Goal: Task Accomplishment & Management: Complete application form

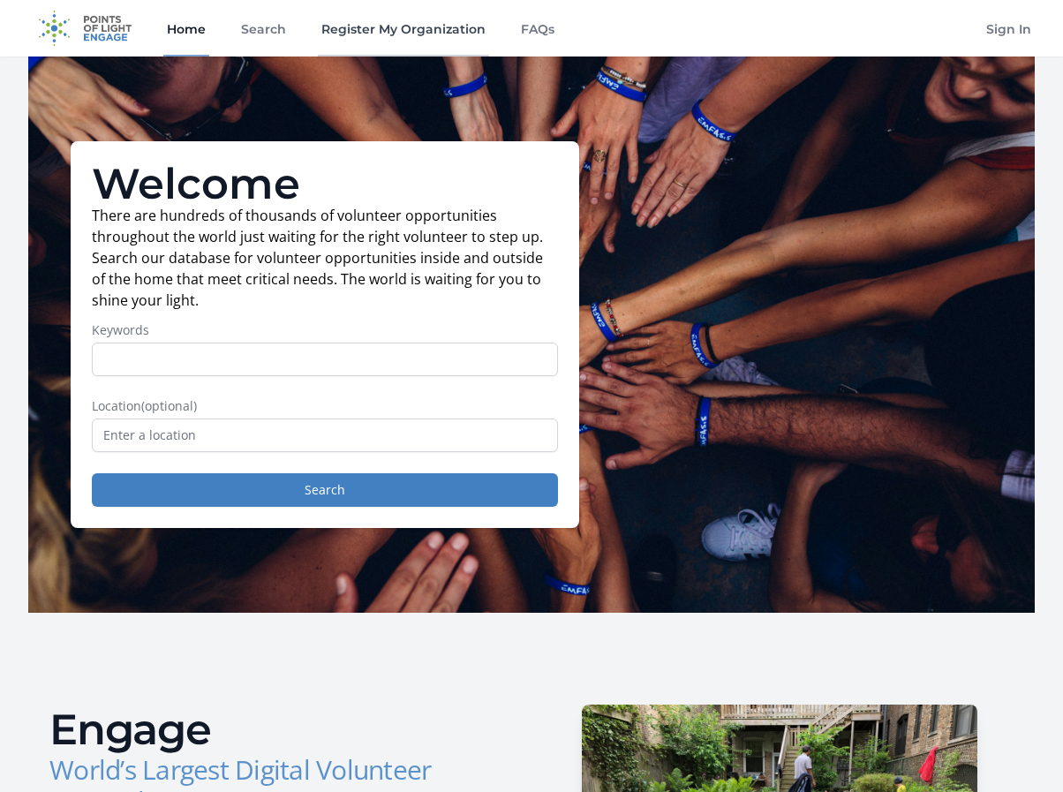
click at [371, 32] on link "Register My Organization" at bounding box center [403, 28] width 171 height 56
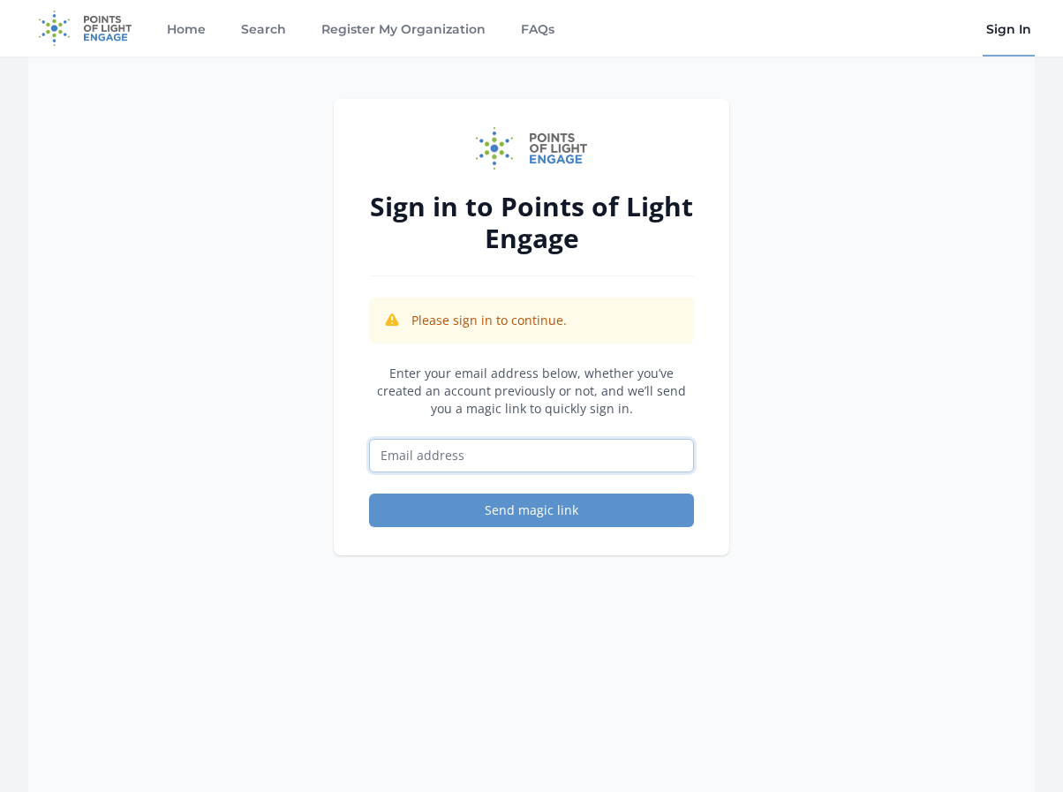
click at [500, 462] on input "Email address" at bounding box center [531, 456] width 325 height 34
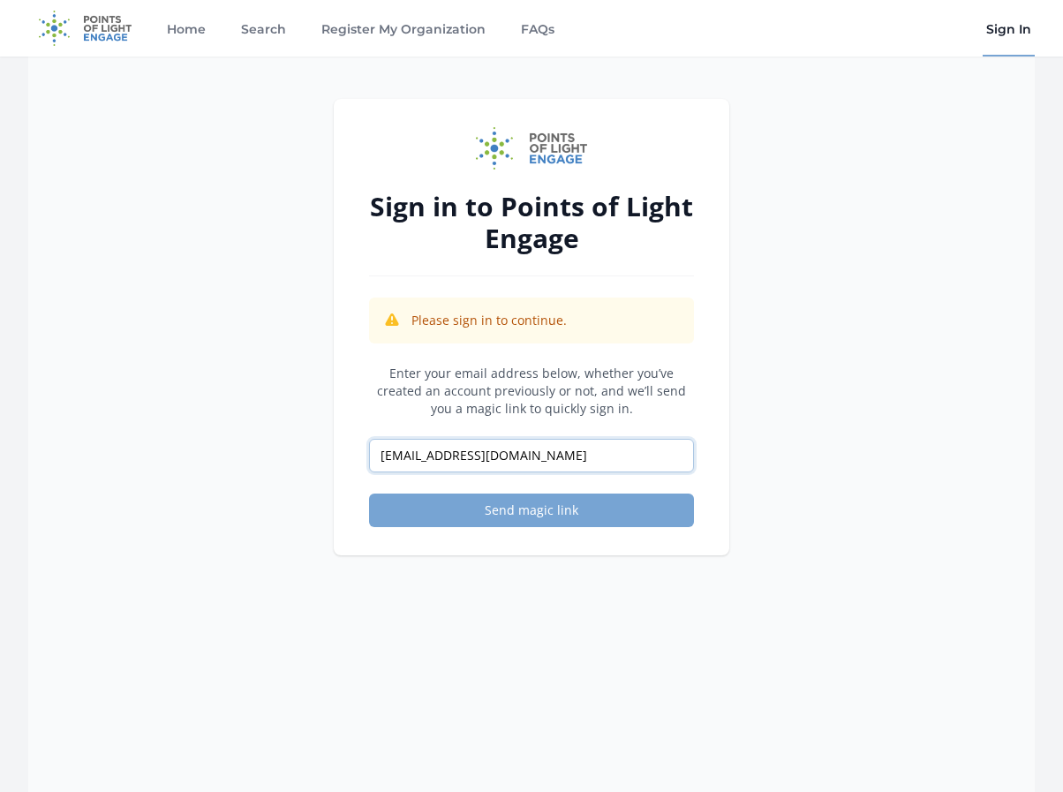
type input "mwalton@openheartmagic.org"
click at [551, 512] on button "Send magic link" at bounding box center [531, 510] width 325 height 34
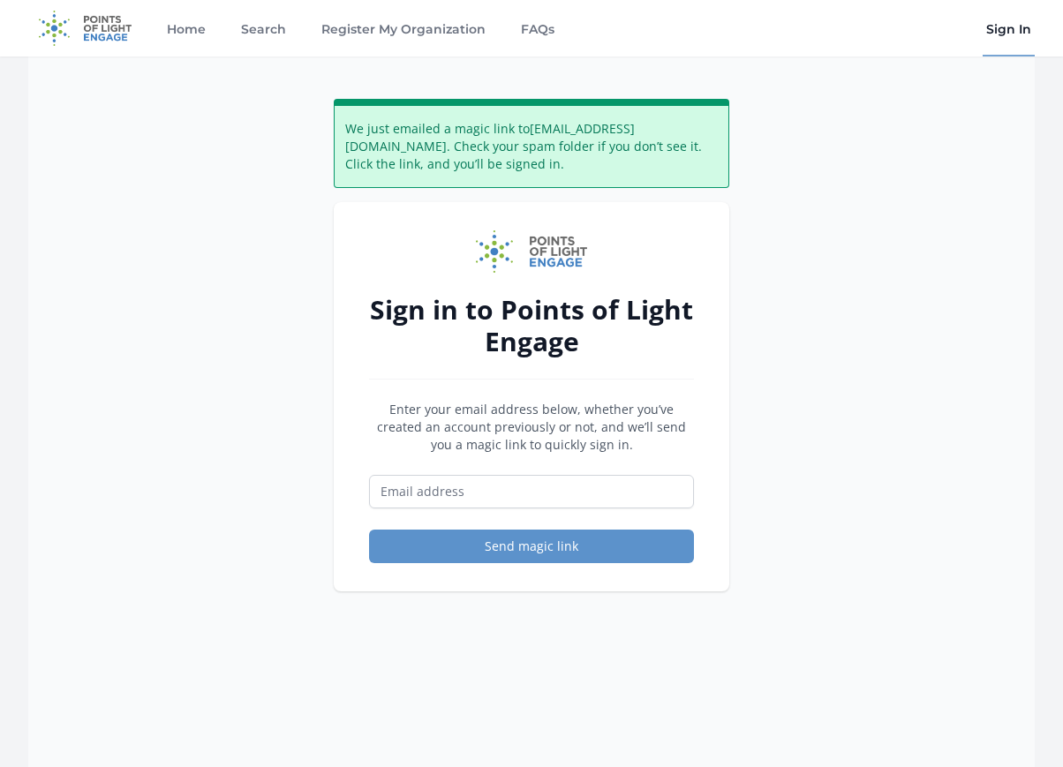
click at [1004, 27] on link "Sign In" at bounding box center [1008, 28] width 52 height 56
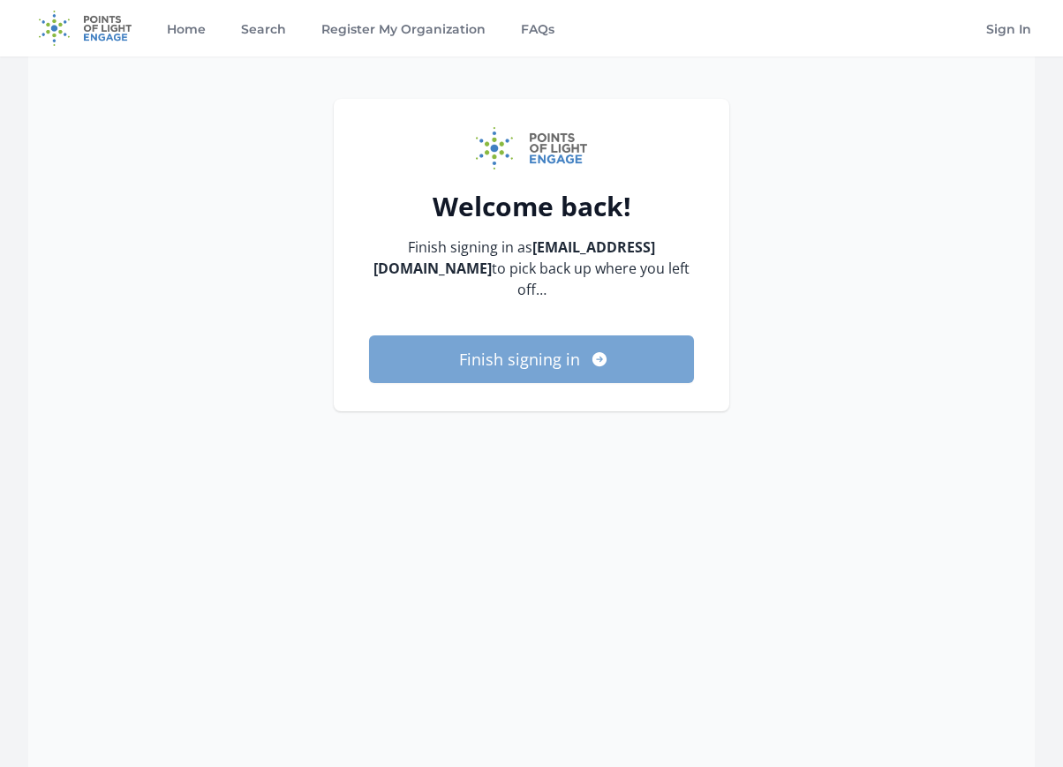
click at [525, 365] on button "Finish signing in" at bounding box center [531, 359] width 325 height 48
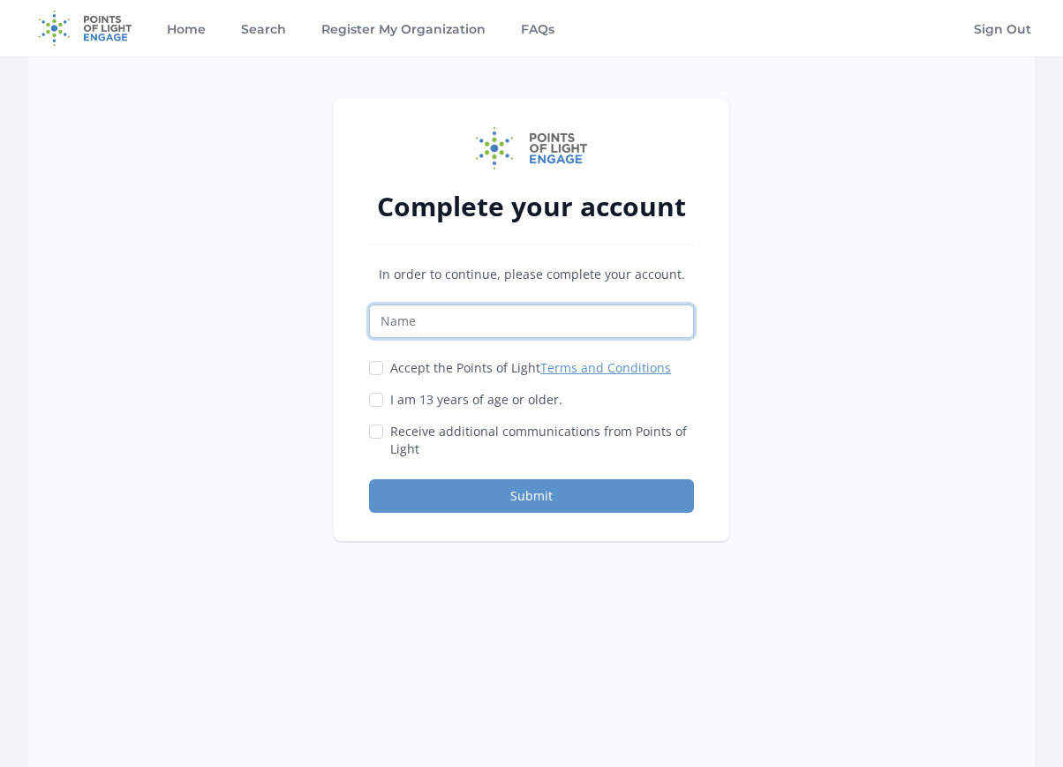
click at [453, 325] on input "Name" at bounding box center [531, 322] width 325 height 34
type input "Michael Walton"
click at [382, 366] on input "Accept the Points of Light Terms and Conditions" at bounding box center [376, 368] width 14 height 14
checkbox input "true"
click at [371, 395] on input "I am 13 years of age or older." at bounding box center [376, 400] width 14 height 14
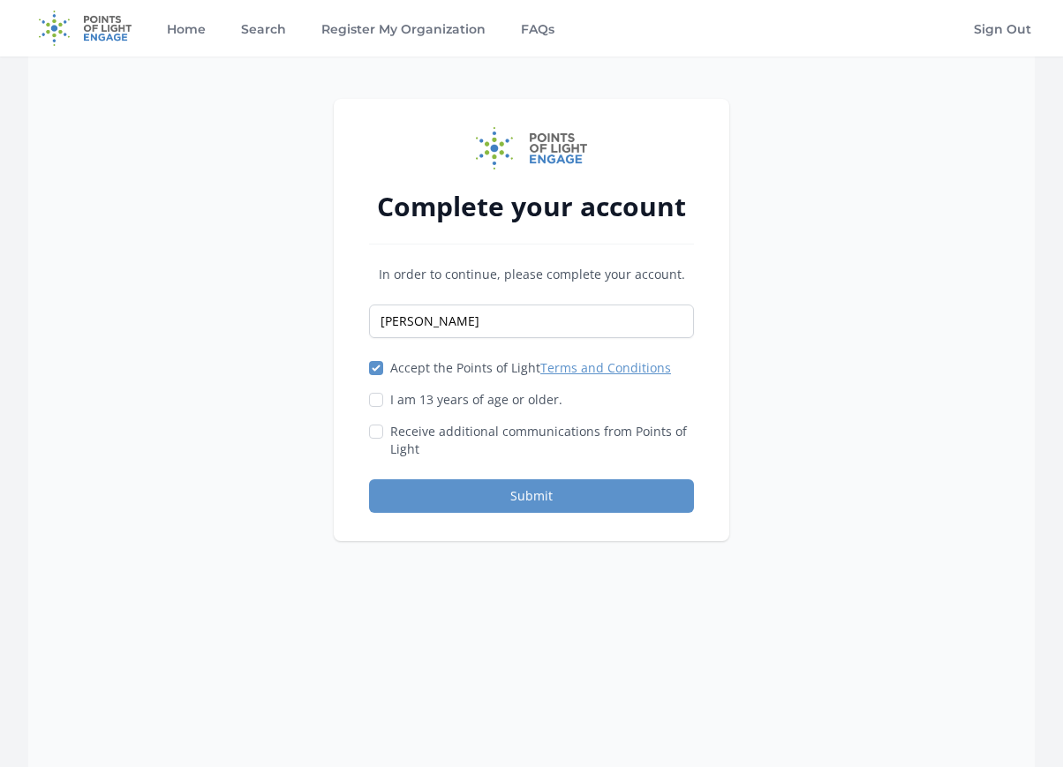
checkbox input "true"
click at [378, 426] on input "Receive additional communications from Points of Light" at bounding box center [376, 432] width 14 height 14
checkbox input "true"
click at [500, 493] on button "Submit" at bounding box center [531, 496] width 325 height 34
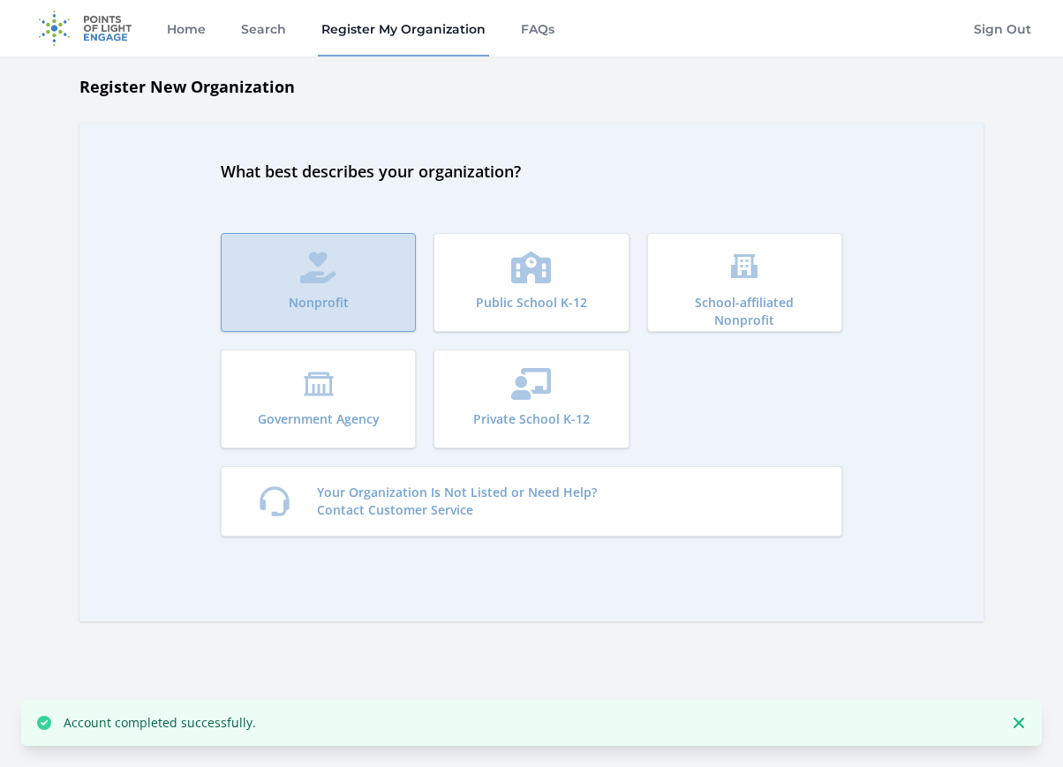
click at [312, 291] on button "Nonprofit" at bounding box center [318, 282] width 195 height 99
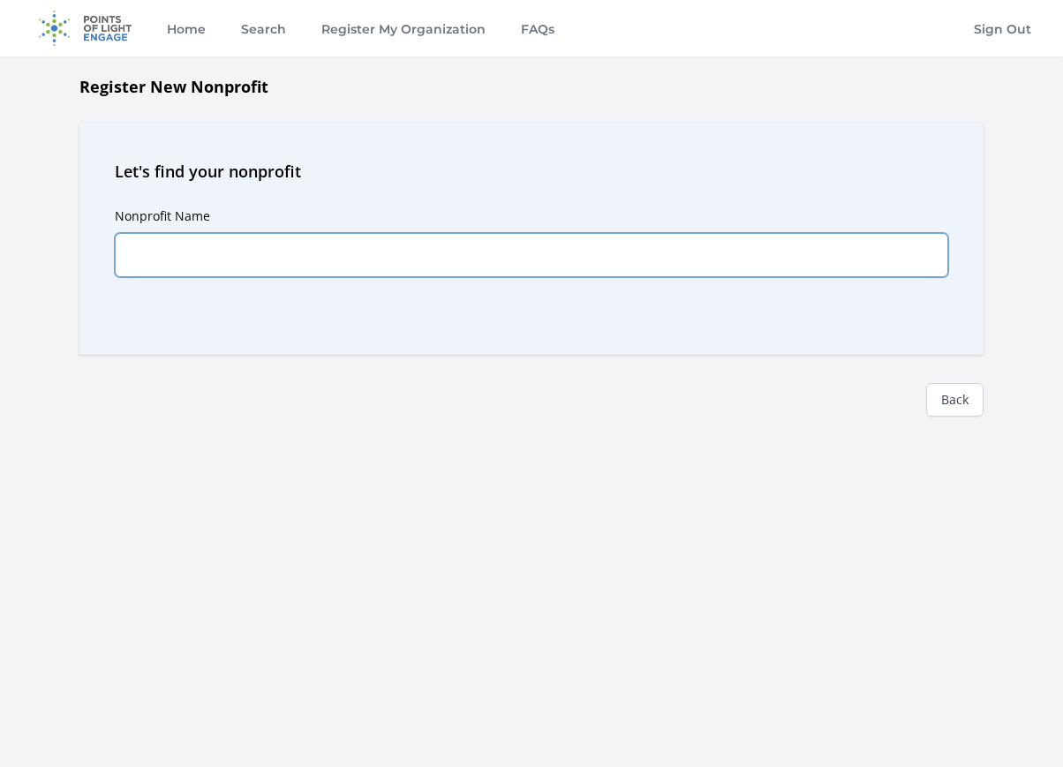
click at [220, 258] on input "Nonprofit Name" at bounding box center [531, 255] width 833 height 44
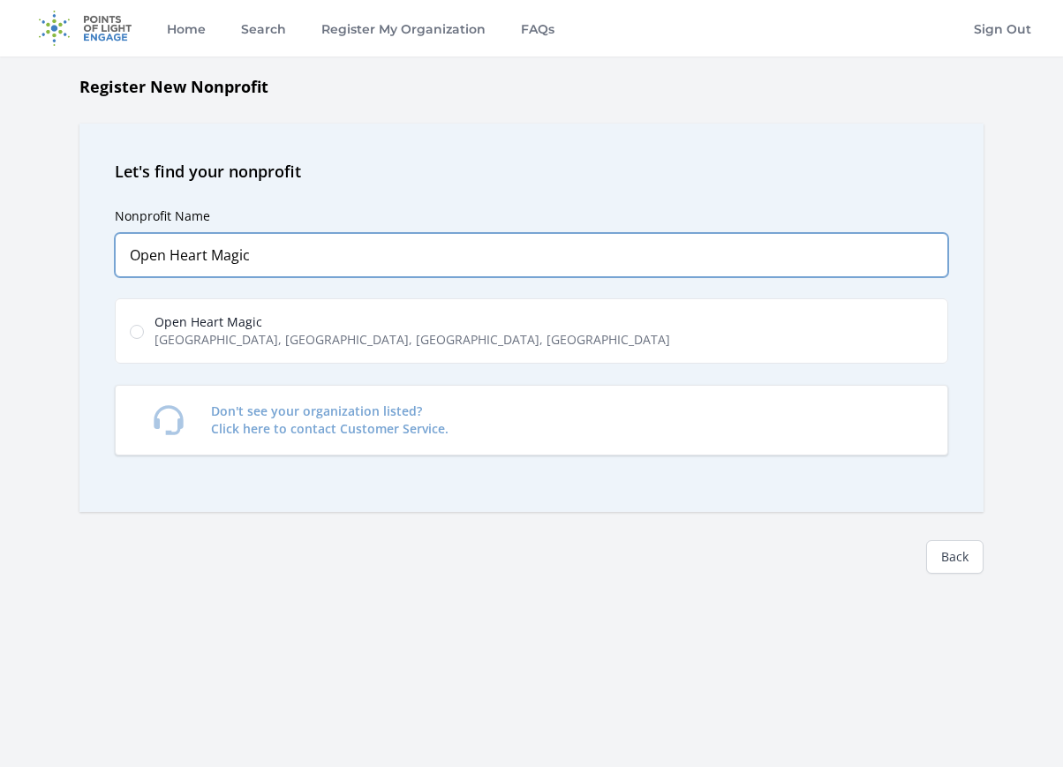
type input "Open Heart Magic"
click at [245, 337] on span "East Madison Street, Chicago, IL, USA" at bounding box center [411, 340] width 515 height 18
click at [144, 337] on input "Open Heart Magic East Madison Street, Chicago, IL, USA" at bounding box center [137, 332] width 14 height 14
radio input "true"
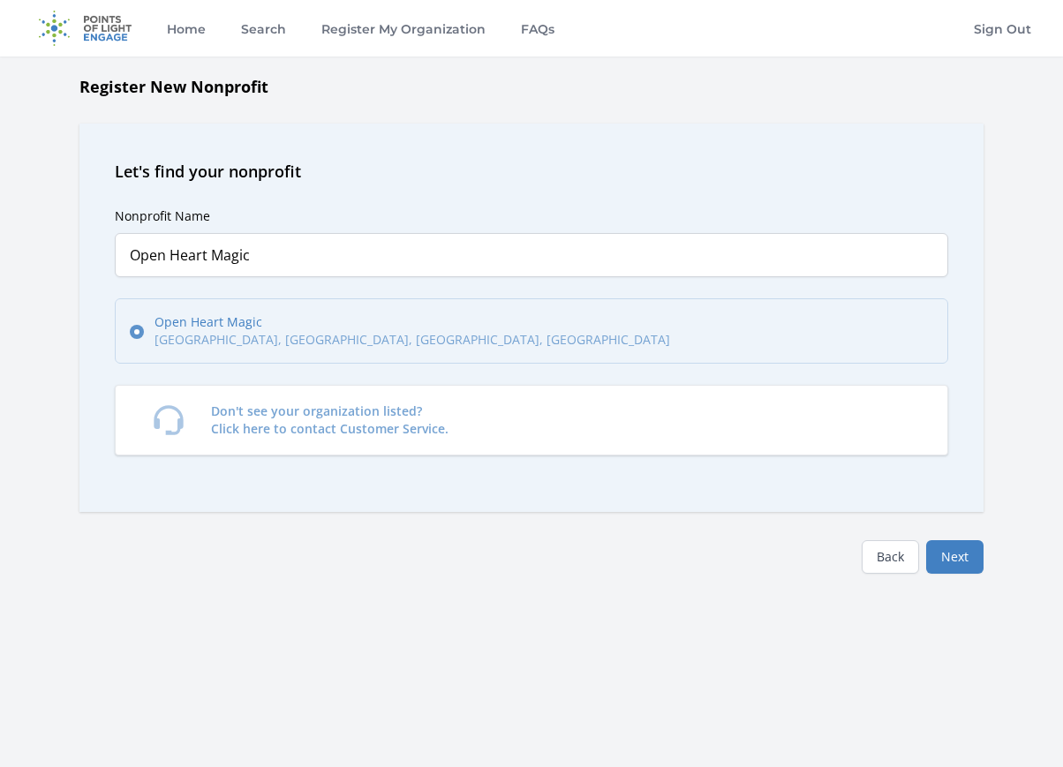
click at [960, 563] on button "Next" at bounding box center [954, 557] width 57 height 34
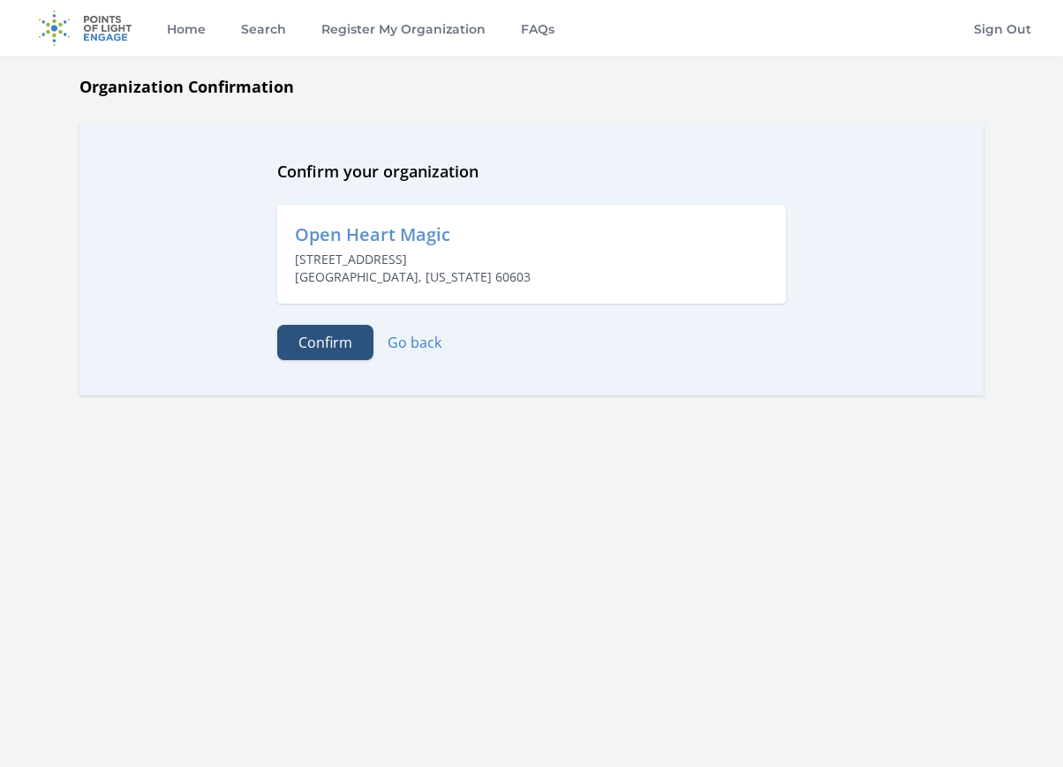
click at [335, 351] on button "Confirm" at bounding box center [325, 342] width 96 height 35
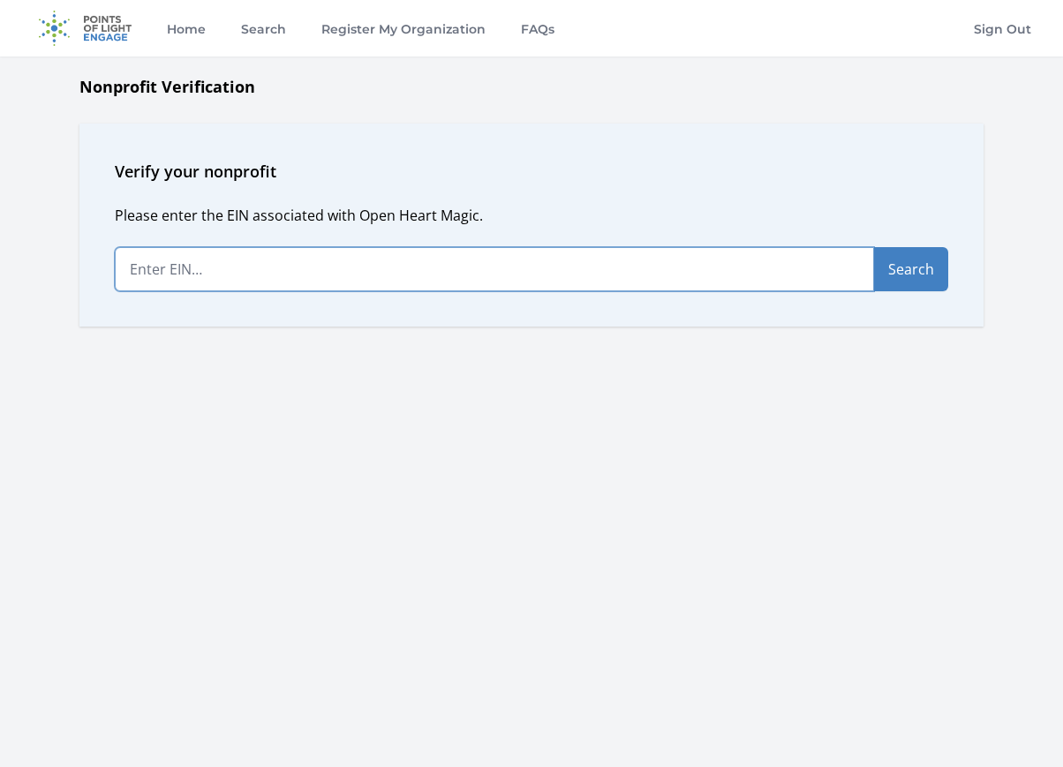
click at [238, 268] on input "text" at bounding box center [494, 269] width 759 height 44
type input "[US_EMPLOYER_IDENTIFICATION_NUMBER]"
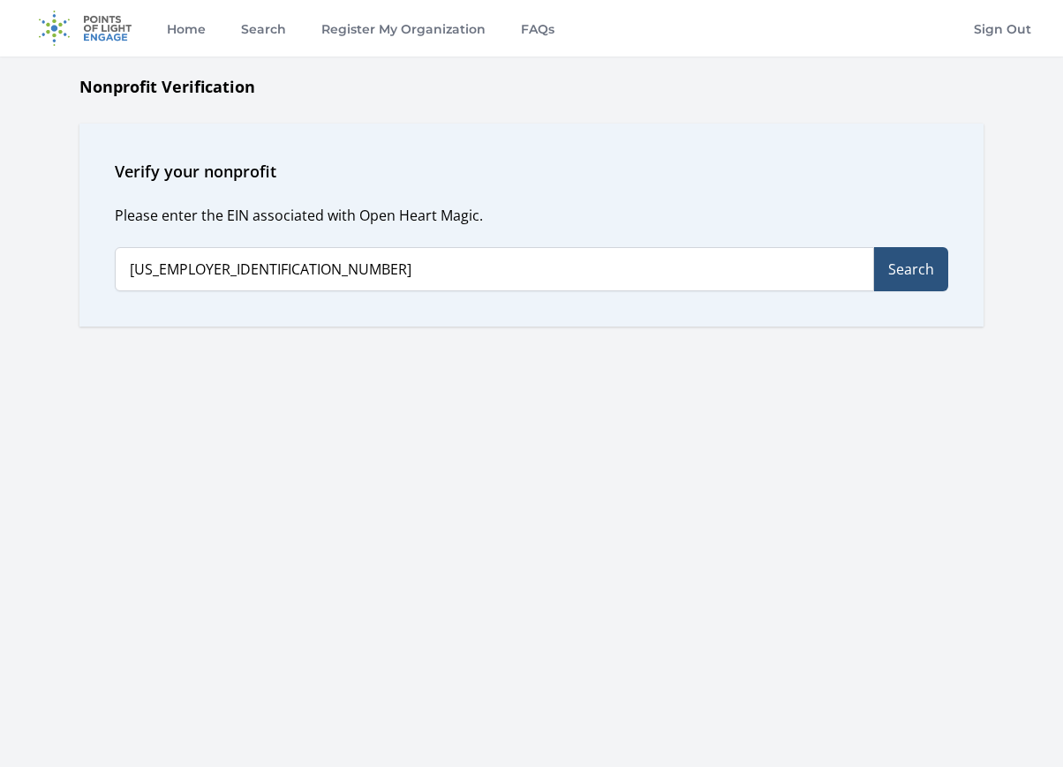
click at [910, 273] on button "Search" at bounding box center [911, 269] width 74 height 44
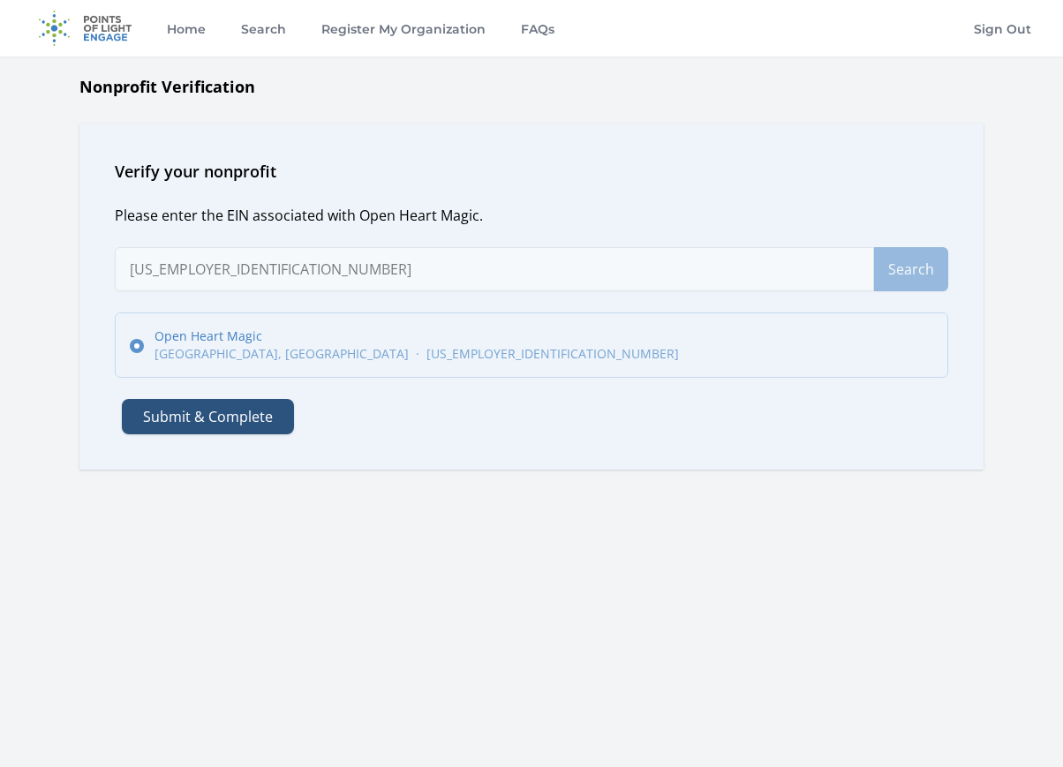
click at [234, 420] on button "Submit & Complete" at bounding box center [208, 416] width 172 height 35
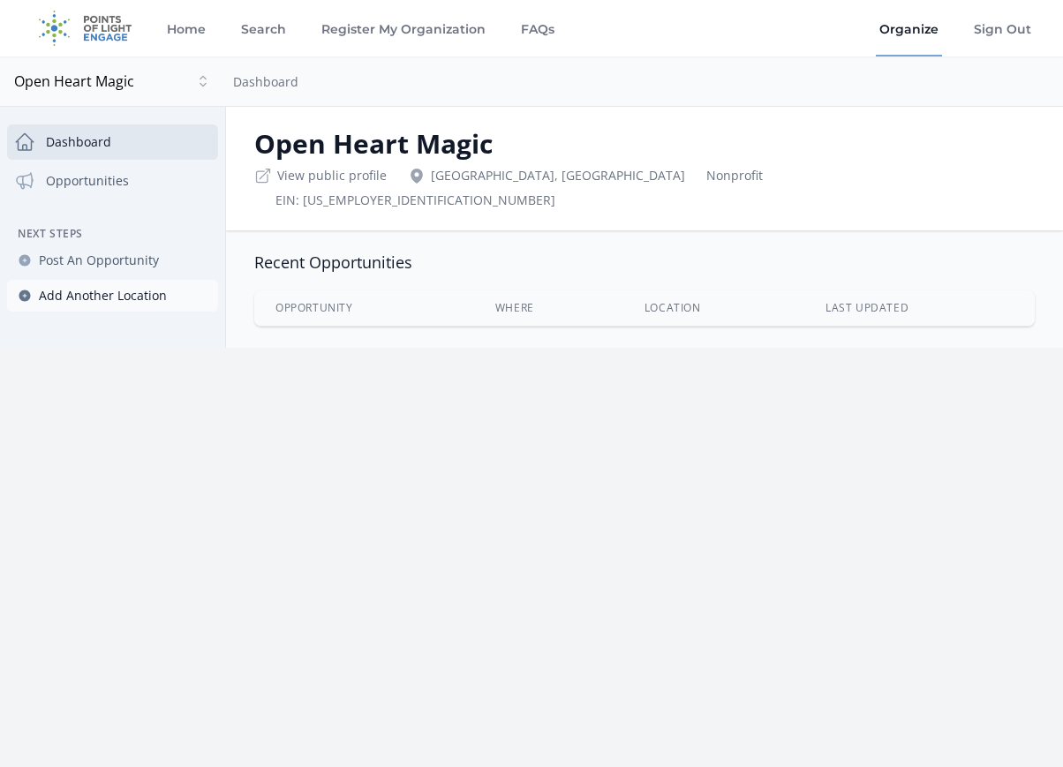
click at [128, 293] on span "Add Another Location" at bounding box center [103, 296] width 128 height 18
click at [142, 259] on span "Post An Opportunity" at bounding box center [99, 261] width 120 height 18
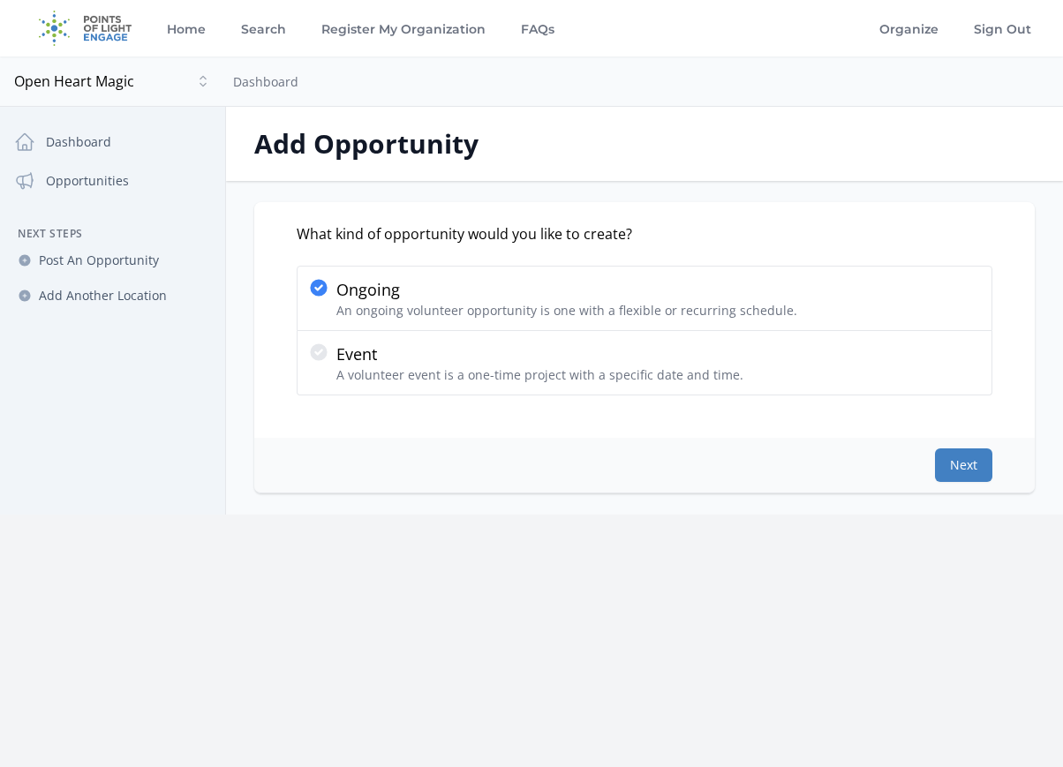
click at [952, 460] on button "Next" at bounding box center [963, 465] width 57 height 34
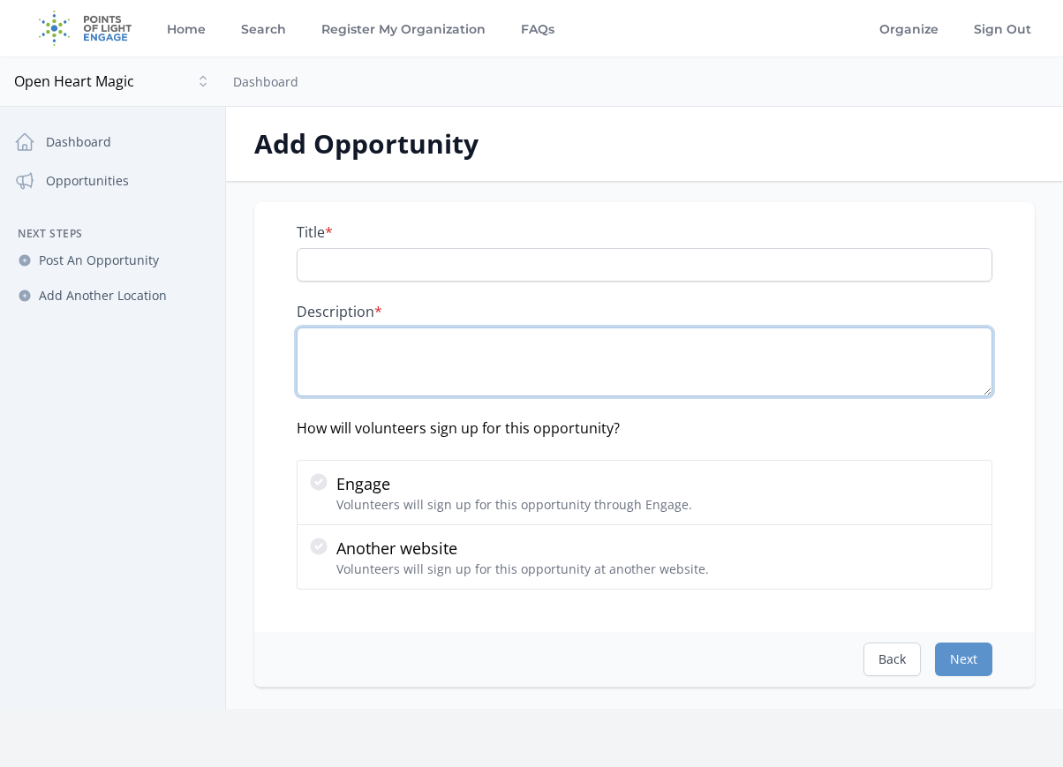
click at [642, 369] on textarea "Description *" at bounding box center [645, 361] width 696 height 69
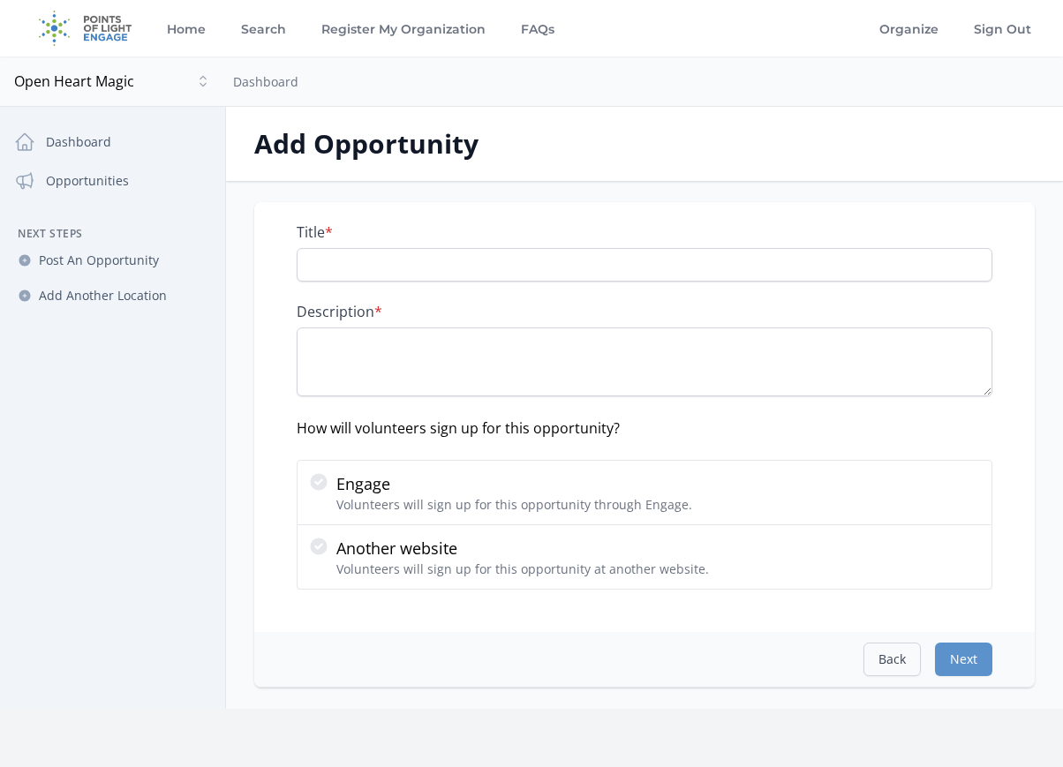
click at [889, 664] on button "Back" at bounding box center [891, 660] width 57 height 34
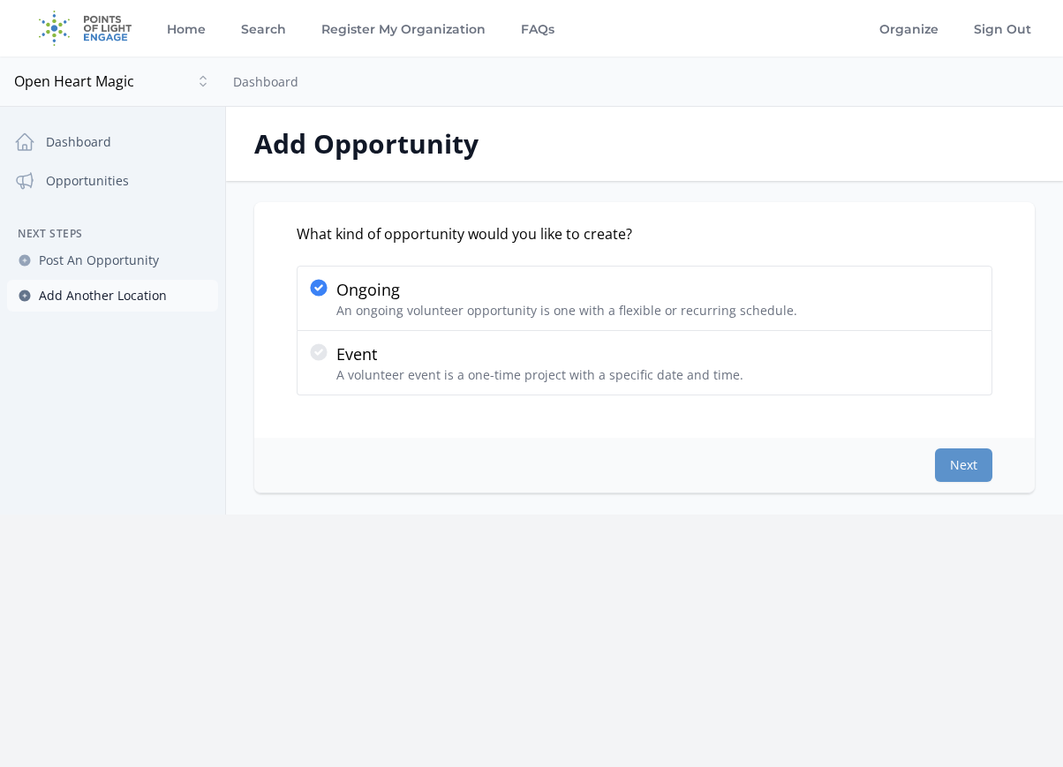
click at [137, 293] on span "Add Another Location" at bounding box center [103, 296] width 128 height 18
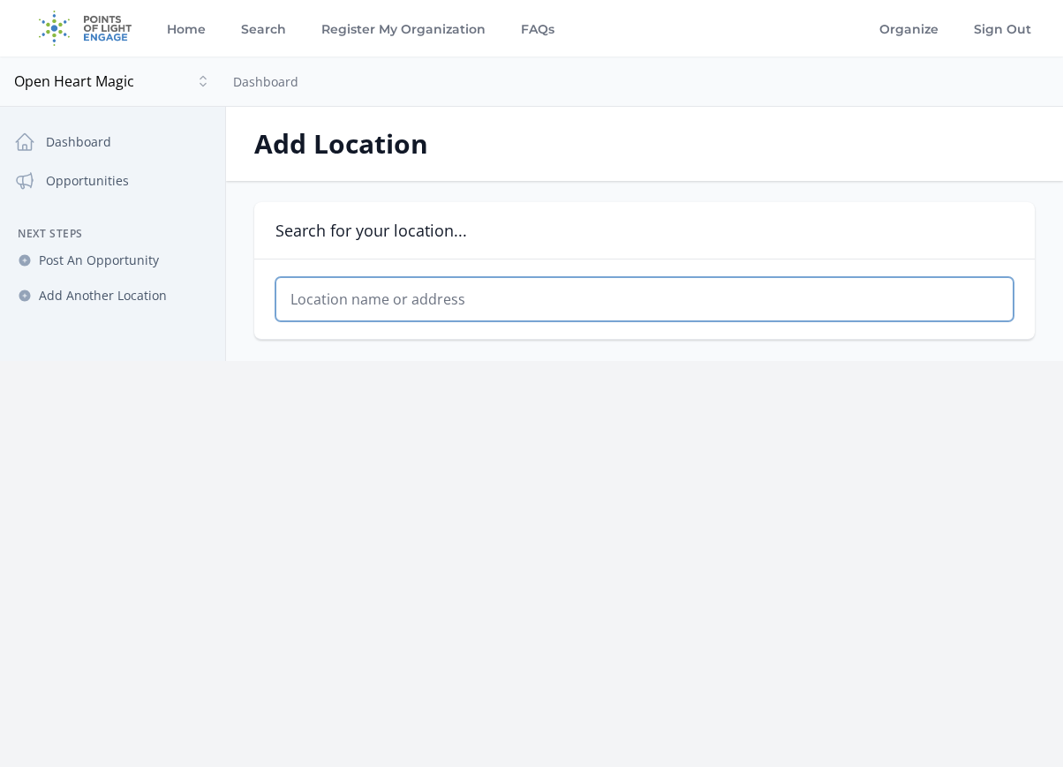
click at [394, 300] on input "text" at bounding box center [644, 299] width 738 height 44
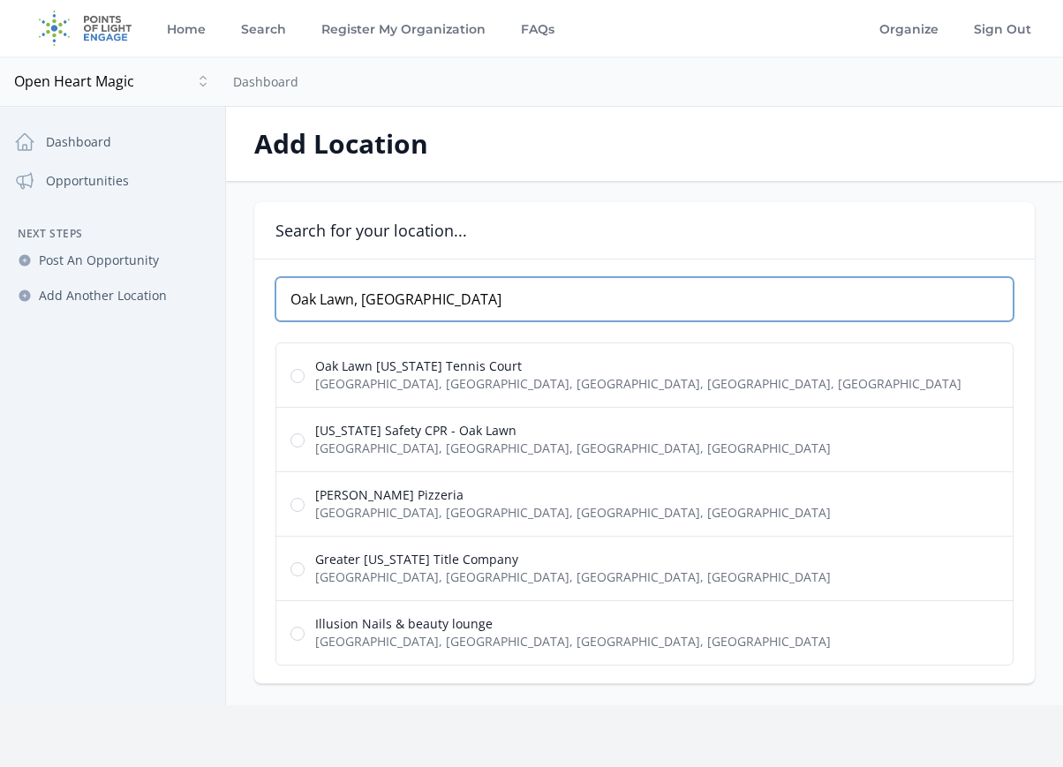
drag, startPoint x: 400, startPoint y: 305, endPoint x: 285, endPoint y: 303, distance: 114.8
click at [285, 303] on input "Oak Lawn, IL" at bounding box center [644, 299] width 738 height 44
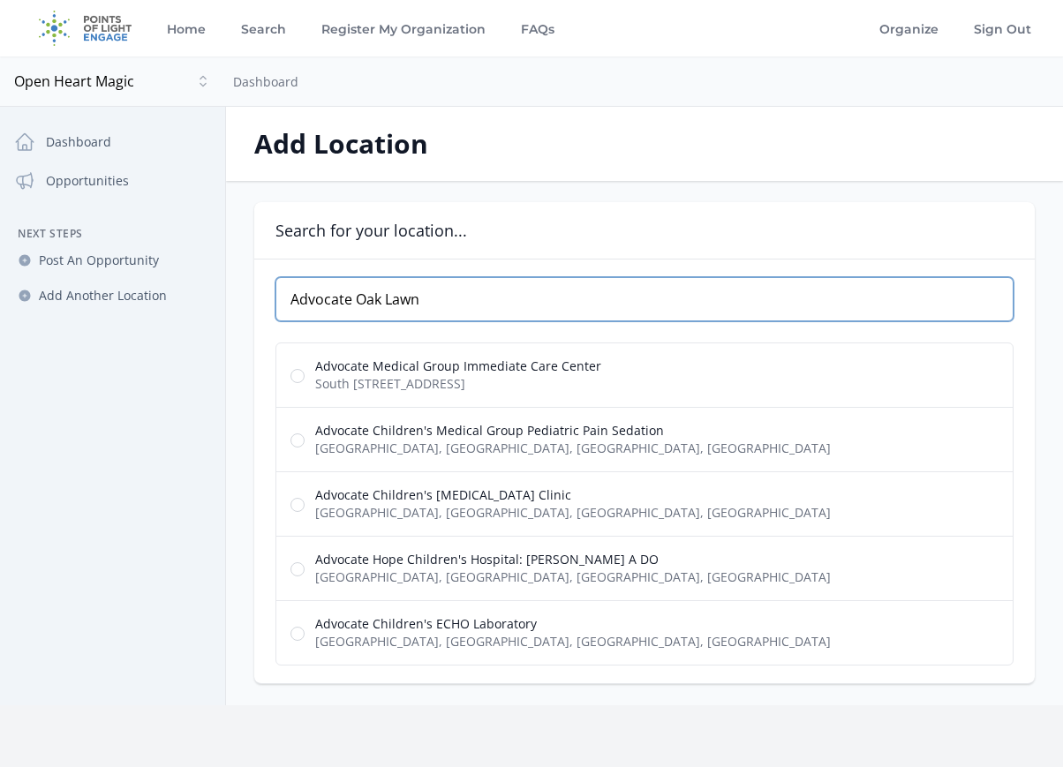
drag, startPoint x: 444, startPoint y: 298, endPoint x: 357, endPoint y: 297, distance: 86.5
click at [357, 297] on input "Advocate Oak Lawn" at bounding box center [644, 299] width 738 height 44
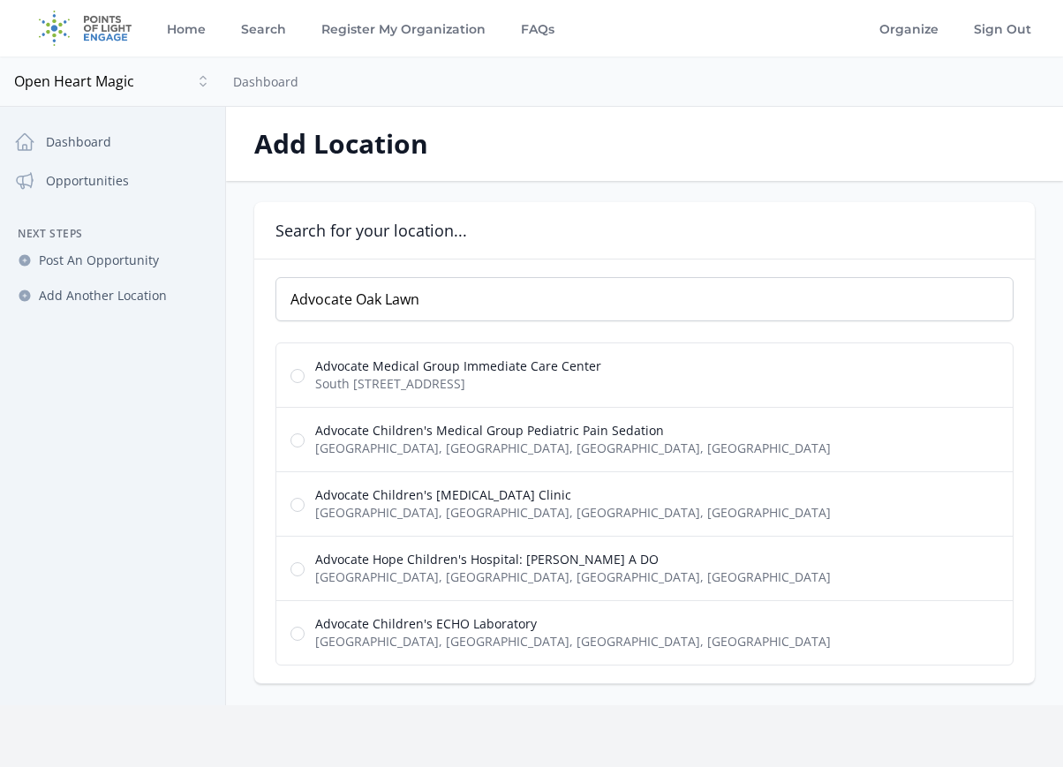
drag, startPoint x: 254, startPoint y: 732, endPoint x: 402, endPoint y: 305, distance: 451.9
click at [402, 305] on input "Advocate Oak Lawn" at bounding box center [644, 299] width 738 height 44
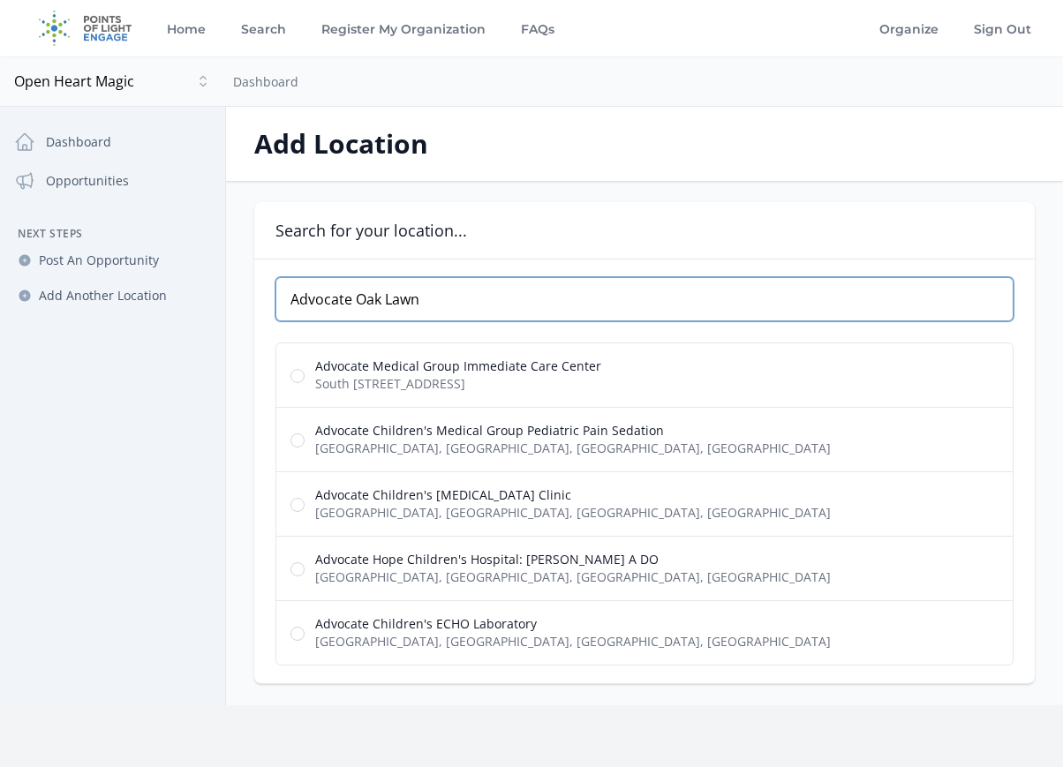
drag, startPoint x: 448, startPoint y: 294, endPoint x: 287, endPoint y: 293, distance: 160.6
click at [287, 293] on input "Advocate Oak Lawn" at bounding box center [644, 299] width 738 height 44
paste input "Children's Hospital - Oak Lawn"
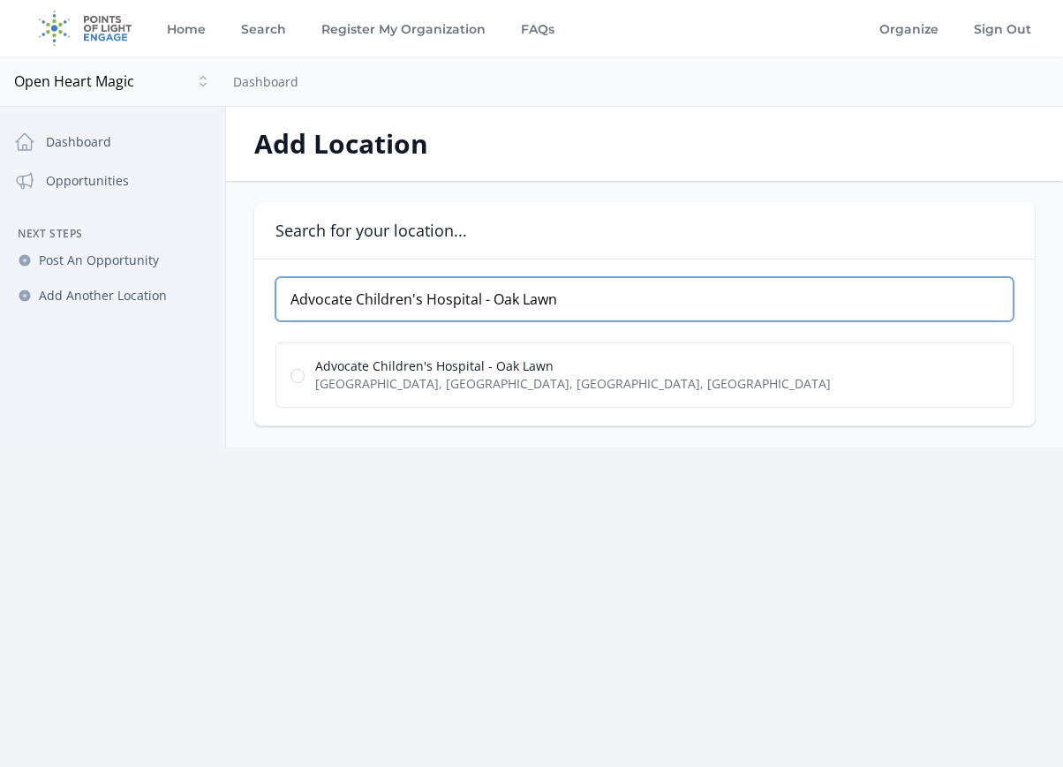
type input "Advocate Children's Hospital - Oak Lawn"
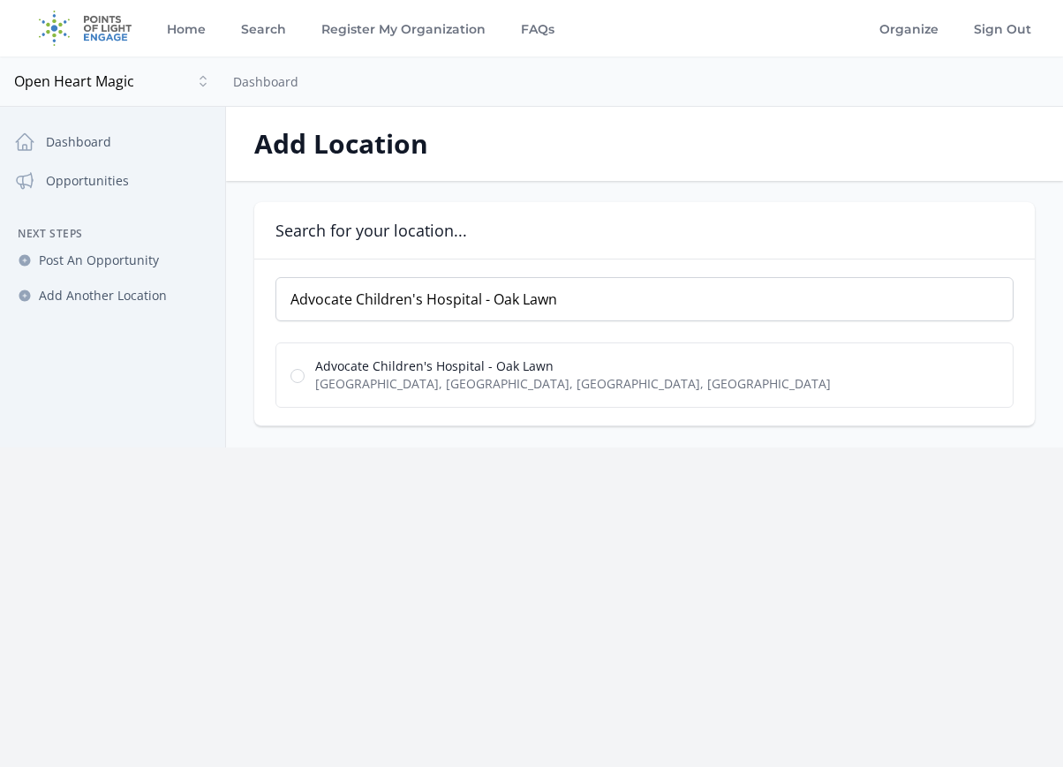
click at [294, 370] on input "Advocate Children's Hospital - Oak Lawn West 95th Street, Oak Lawn, IL, USA" at bounding box center [297, 376] width 14 height 14
radio input "true"
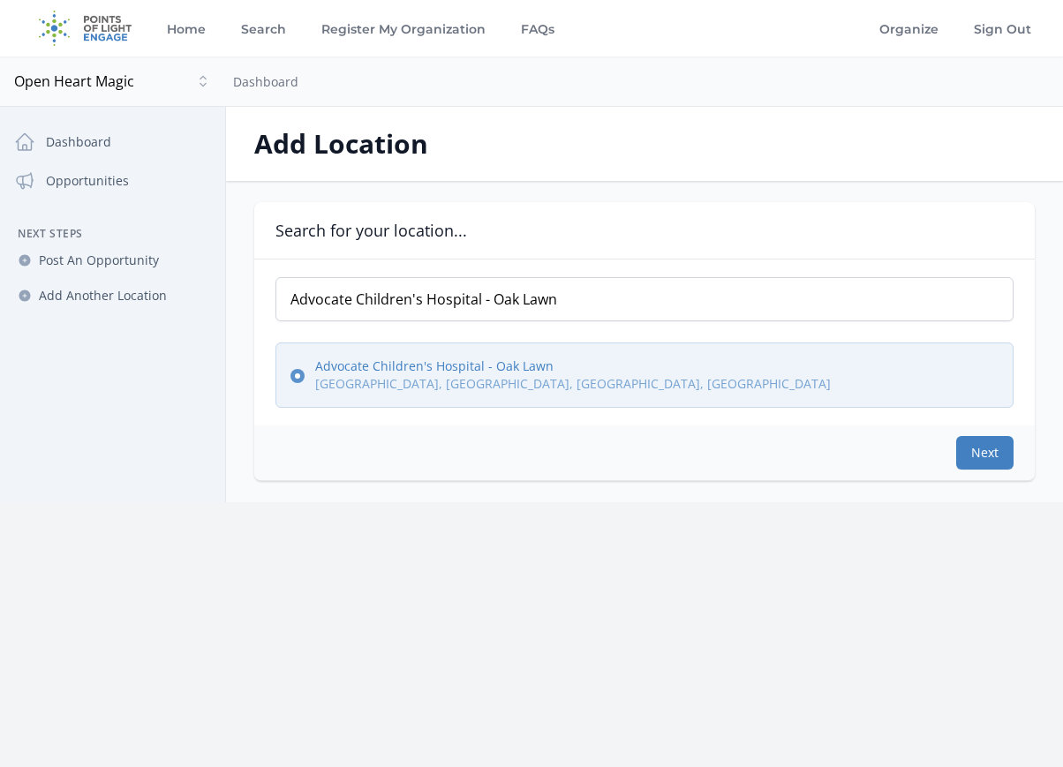
click at [974, 452] on button "Next" at bounding box center [984, 453] width 57 height 34
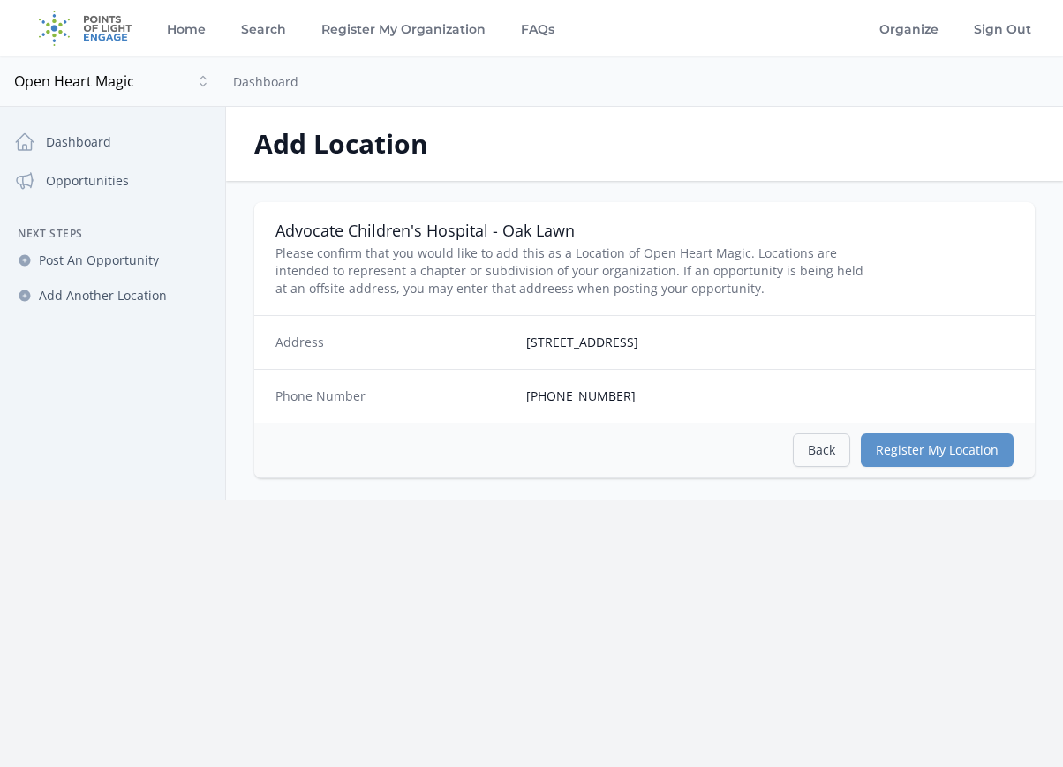
click at [817, 449] on link "Back" at bounding box center [821, 450] width 57 height 34
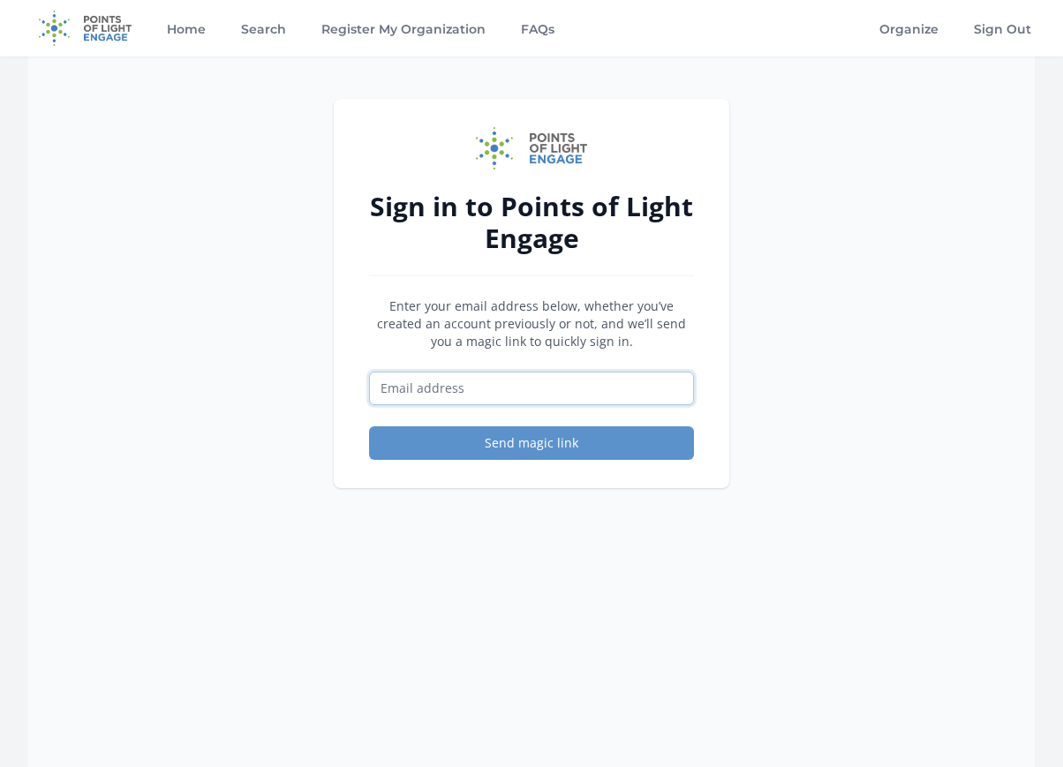
click at [488, 393] on input "Email address" at bounding box center [531, 389] width 325 height 34
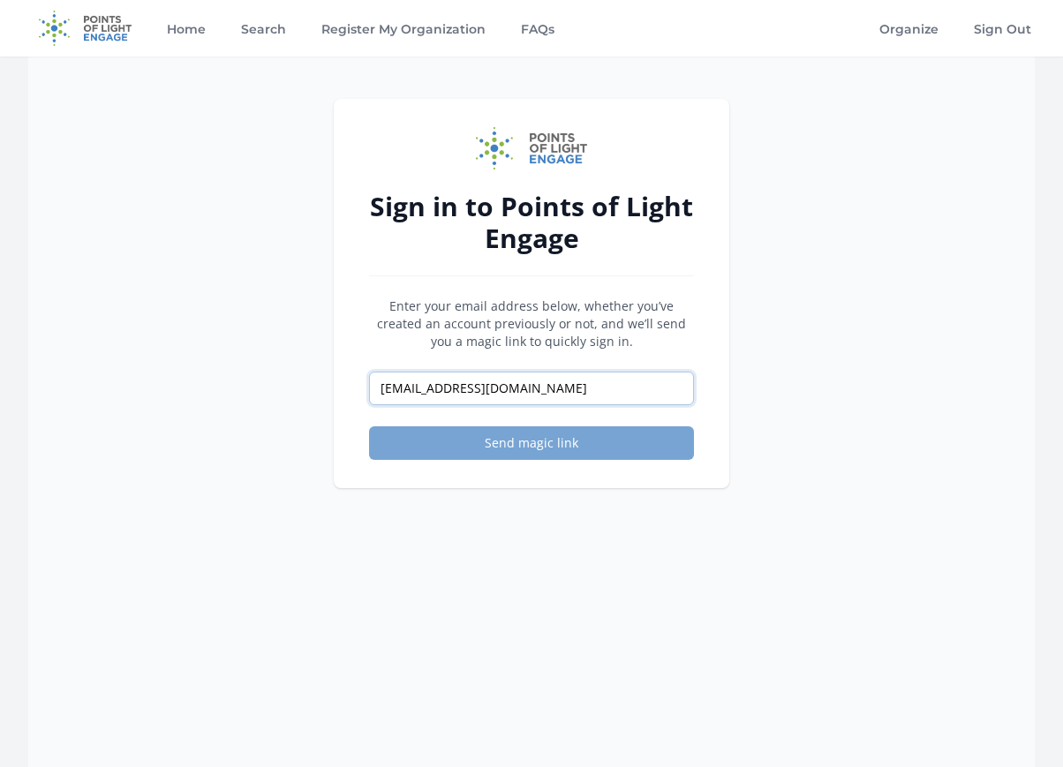
type input "[EMAIL_ADDRESS][DOMAIN_NAME]"
click at [511, 445] on button "Send magic link" at bounding box center [531, 443] width 325 height 34
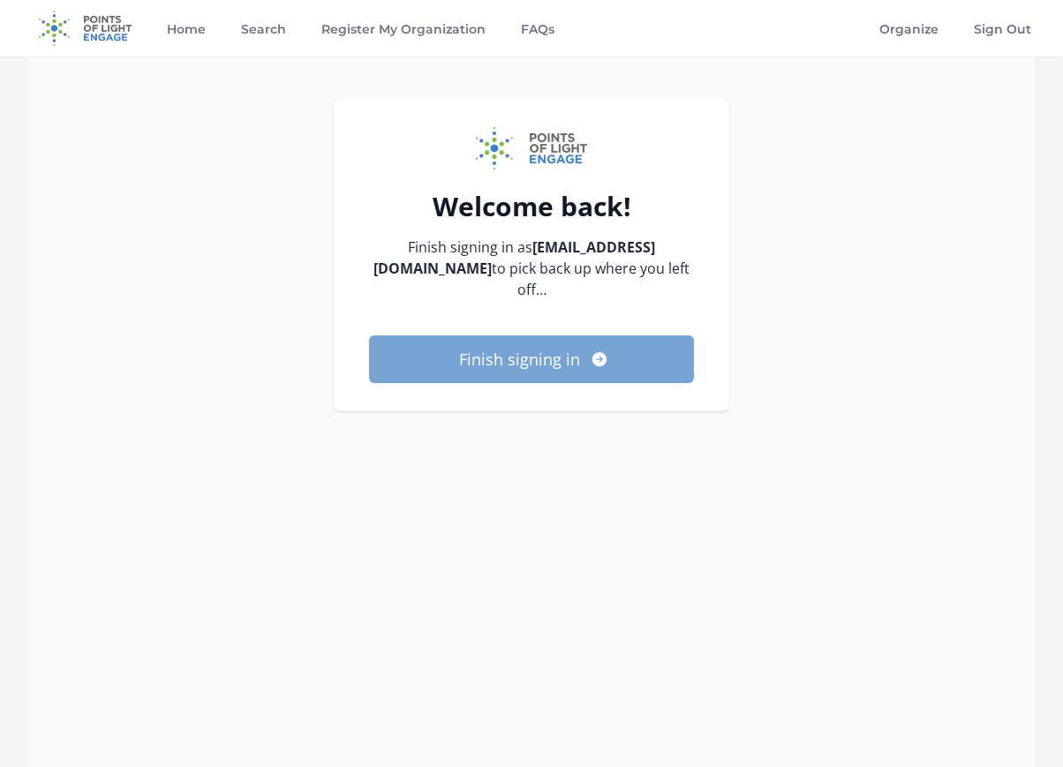
click at [555, 365] on button "Finish signing in" at bounding box center [531, 359] width 325 height 48
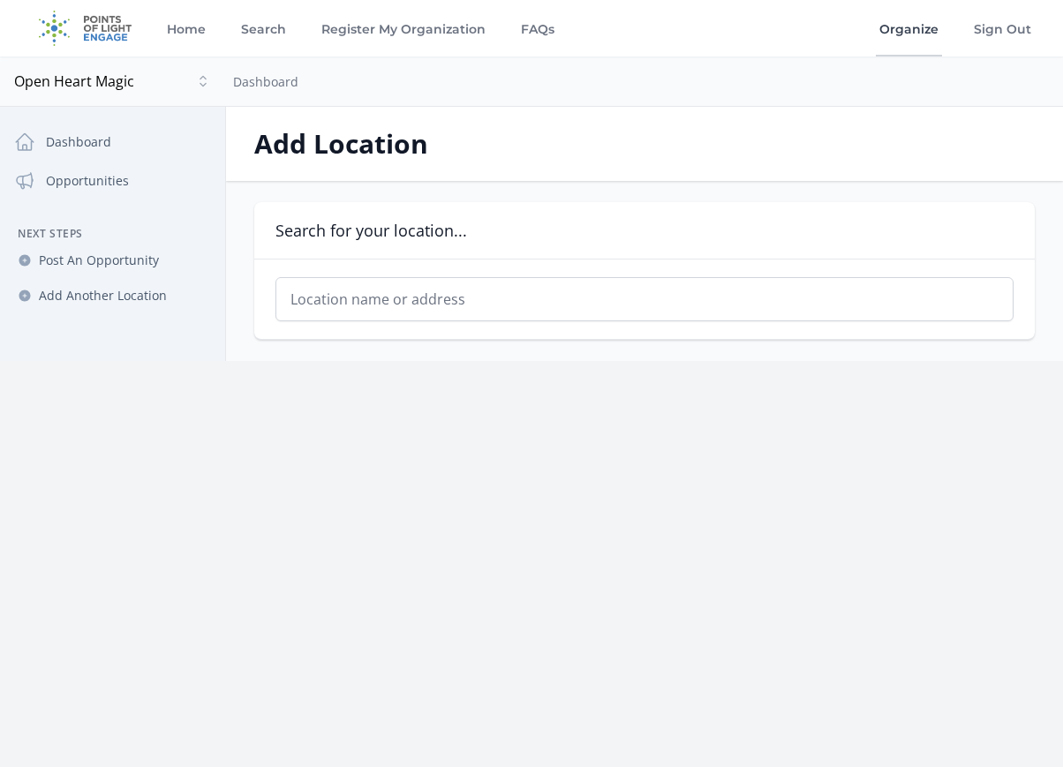
click at [900, 27] on link "Organize" at bounding box center [909, 28] width 66 height 56
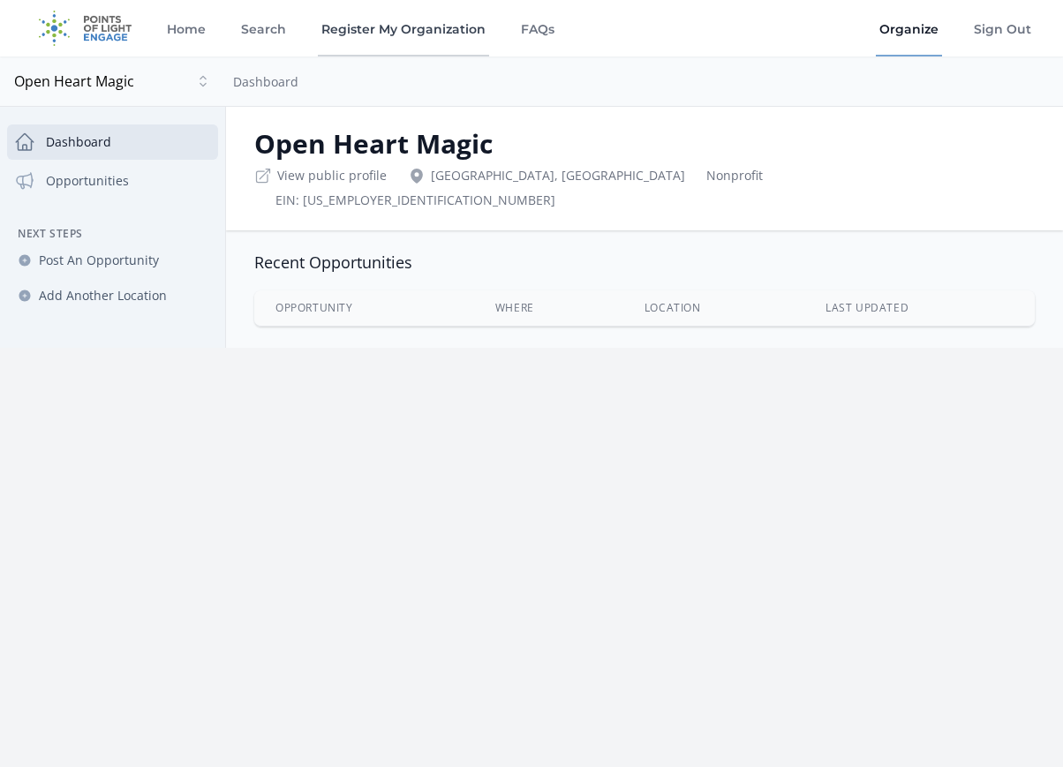
click at [429, 31] on link "Register My Organization" at bounding box center [403, 28] width 171 height 56
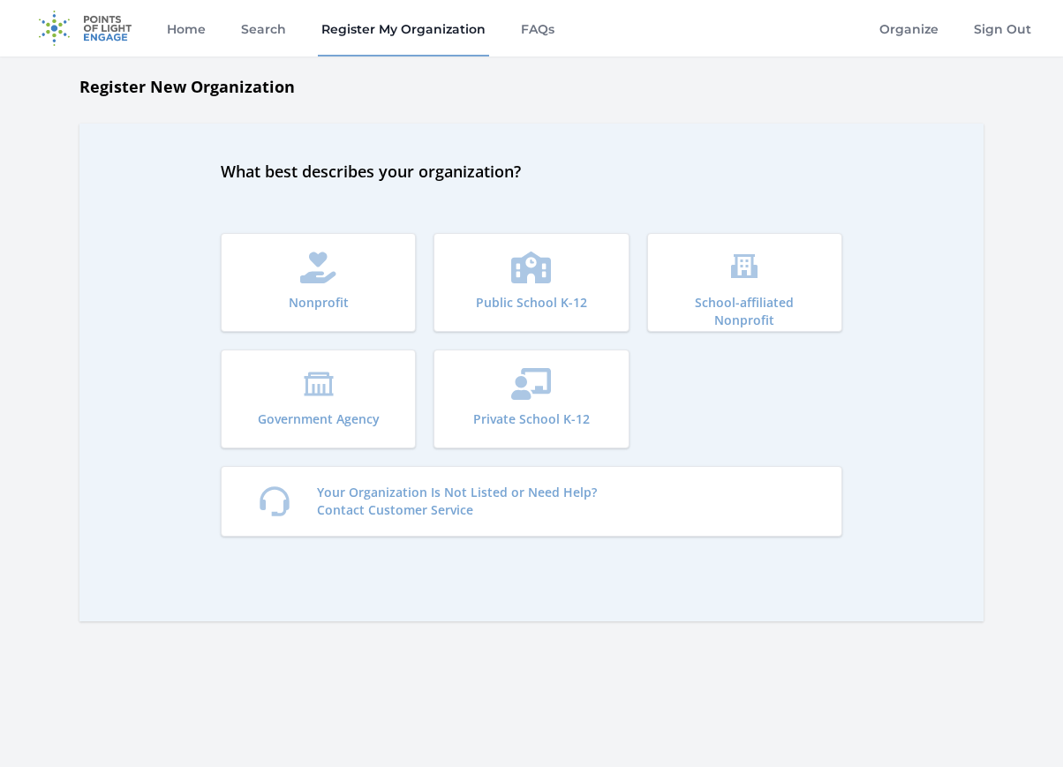
click at [102, 22] on img at bounding box center [85, 28] width 114 height 56
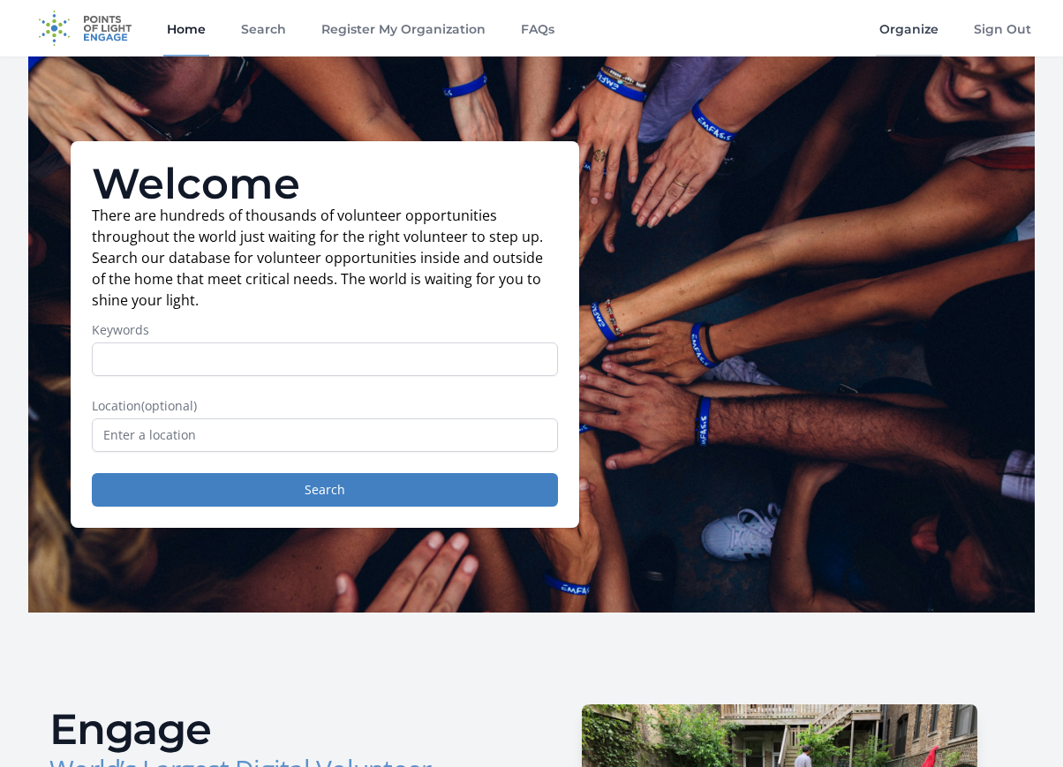
click at [919, 29] on link "Organize" at bounding box center [909, 28] width 66 height 56
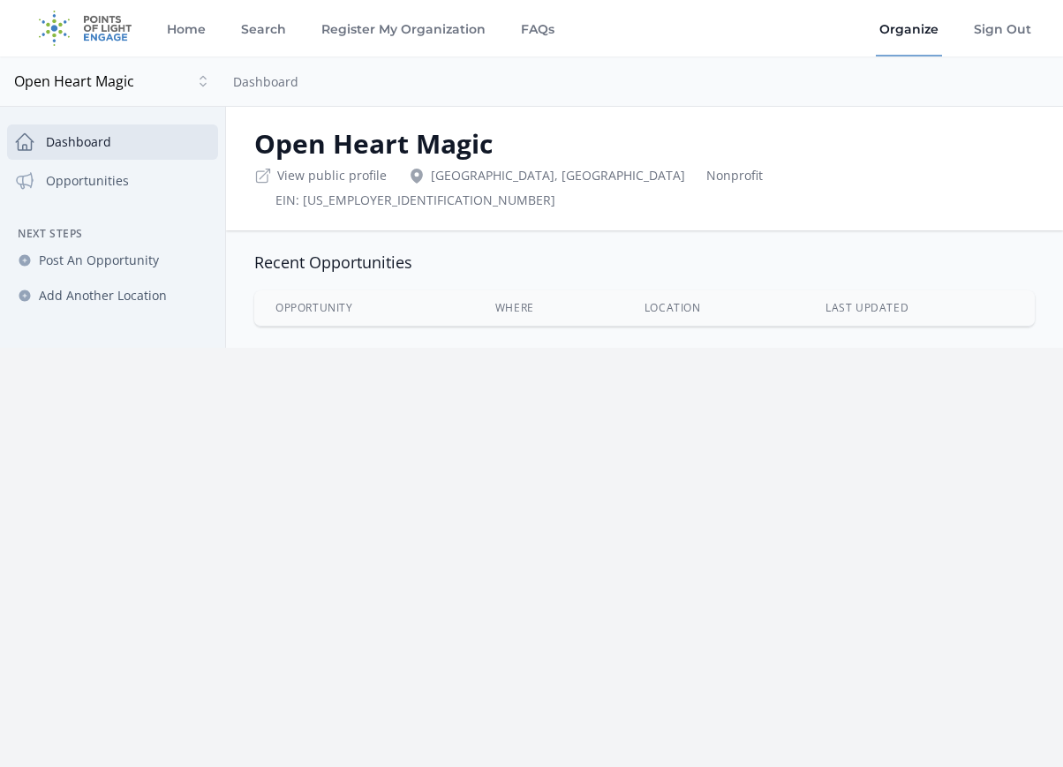
click at [107, 82] on span "Open Heart Magic" at bounding box center [102, 81] width 177 height 21
click at [107, 82] on span "Open Heart Magic" at bounding box center [113, 81] width 198 height 21
click at [96, 34] on img at bounding box center [85, 28] width 114 height 56
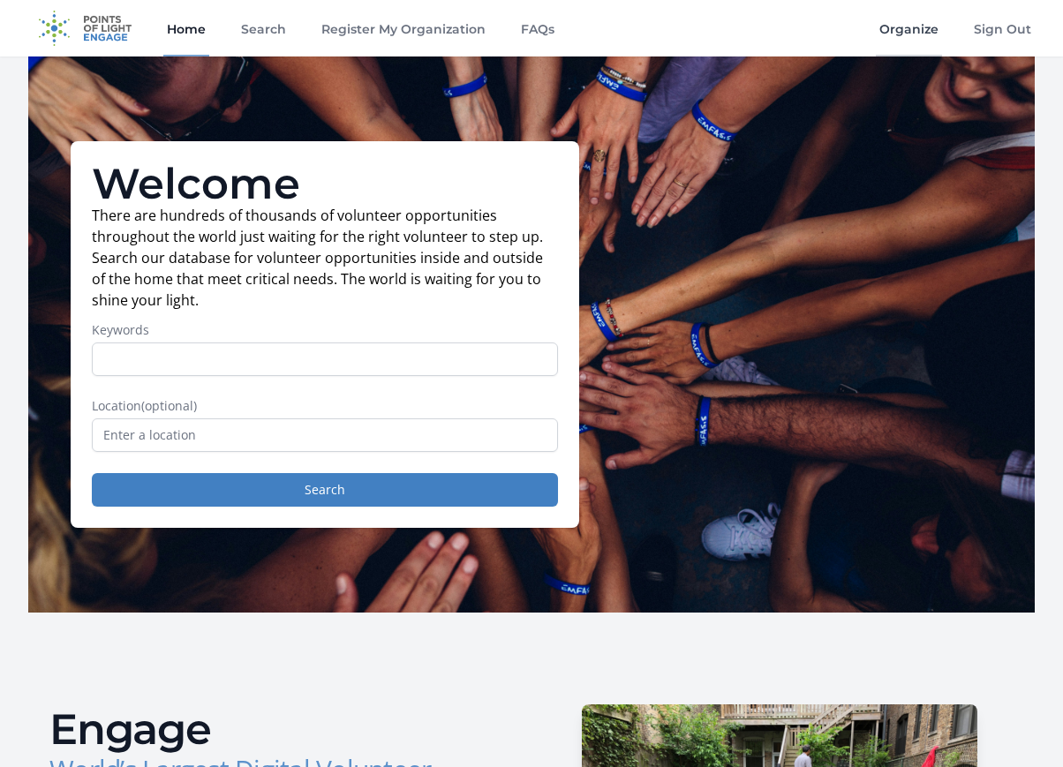
click at [912, 28] on link "Organize" at bounding box center [909, 28] width 66 height 56
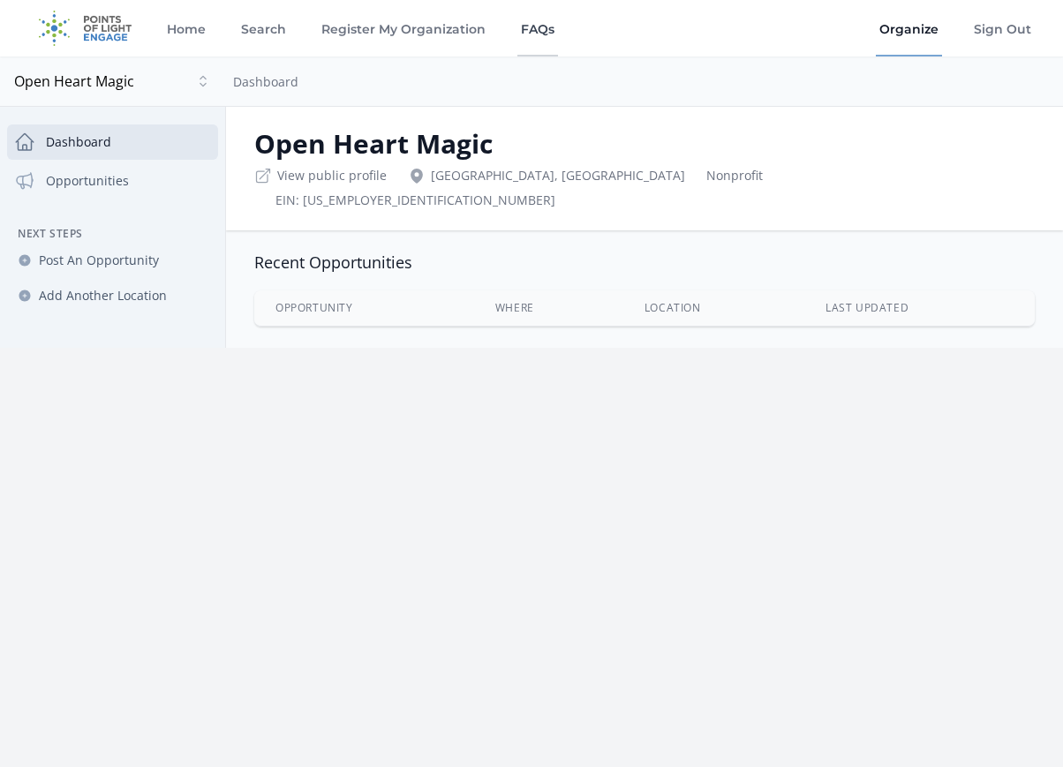
click at [537, 26] on link "FAQs" at bounding box center [537, 28] width 41 height 56
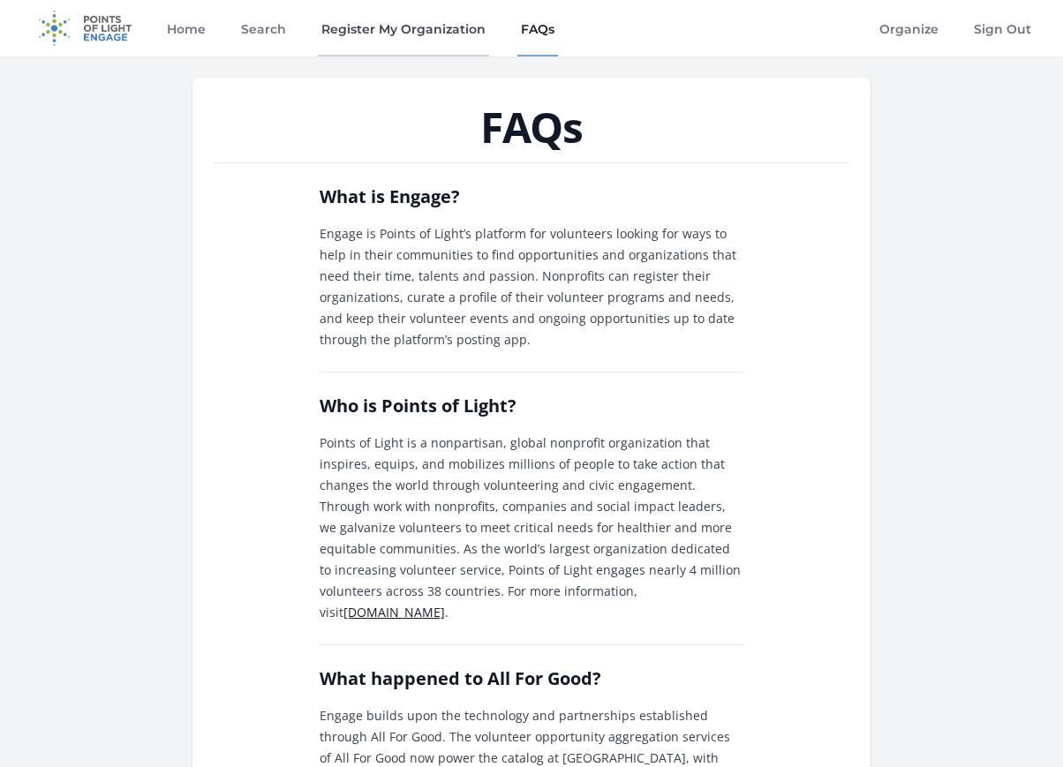
click at [398, 32] on link "Register My Organization" at bounding box center [403, 28] width 171 height 56
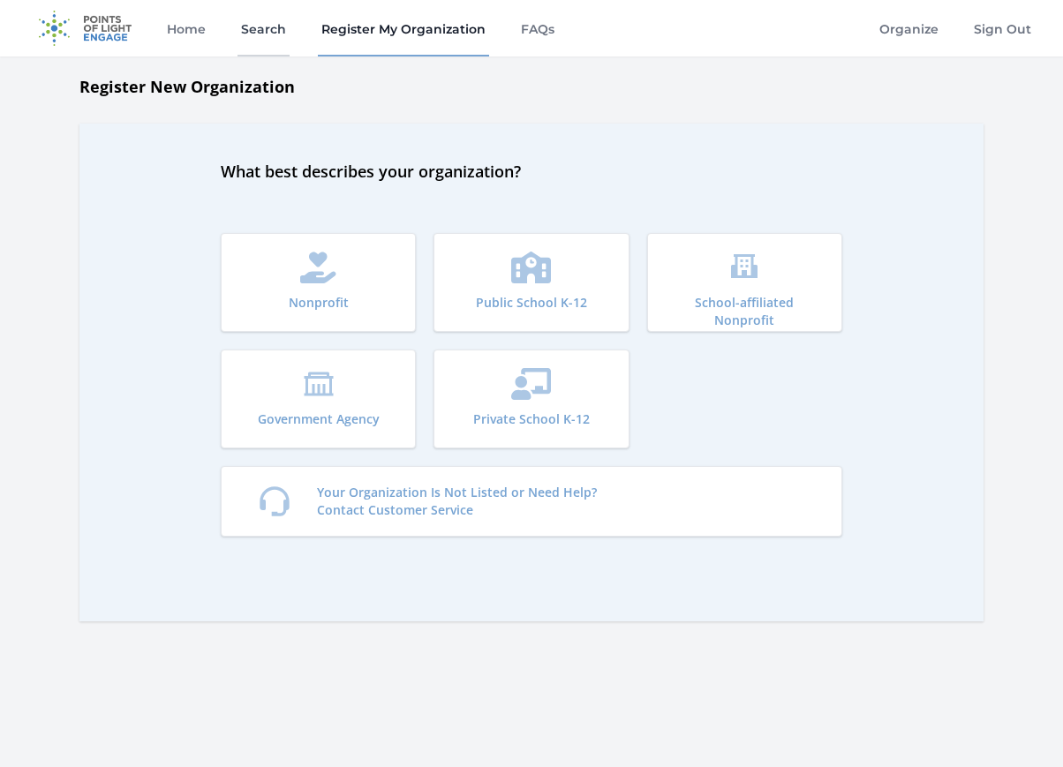
click at [252, 27] on link "Search" at bounding box center [263, 28] width 52 height 56
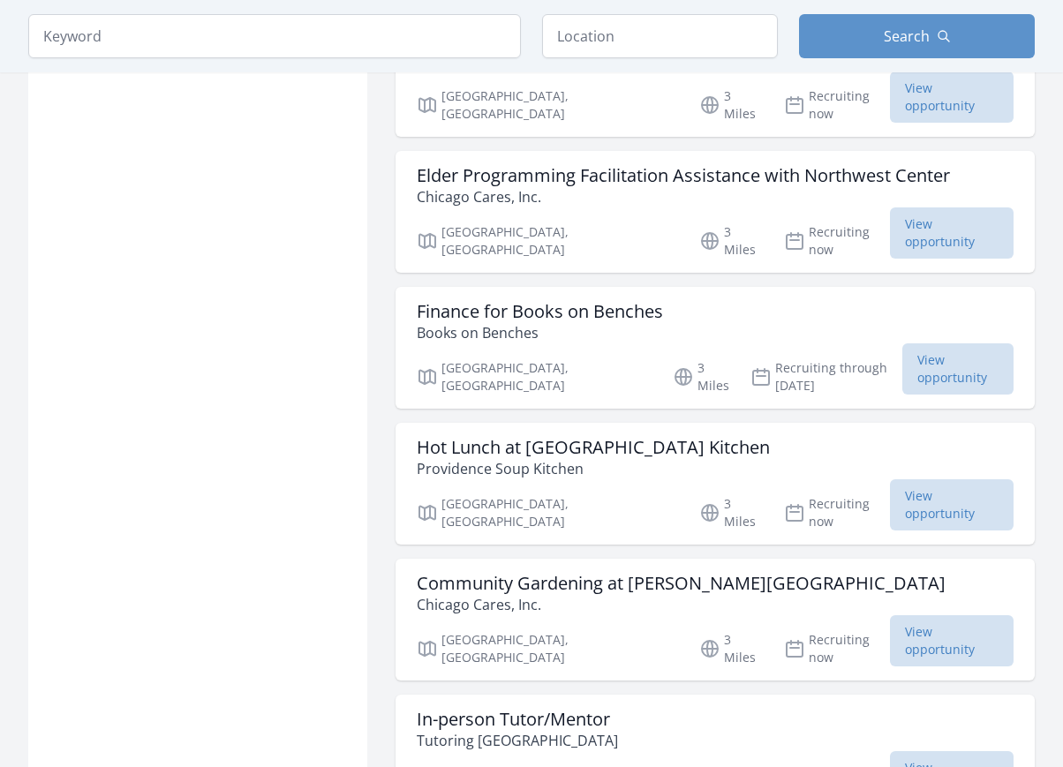
scroll to position [1259, 1]
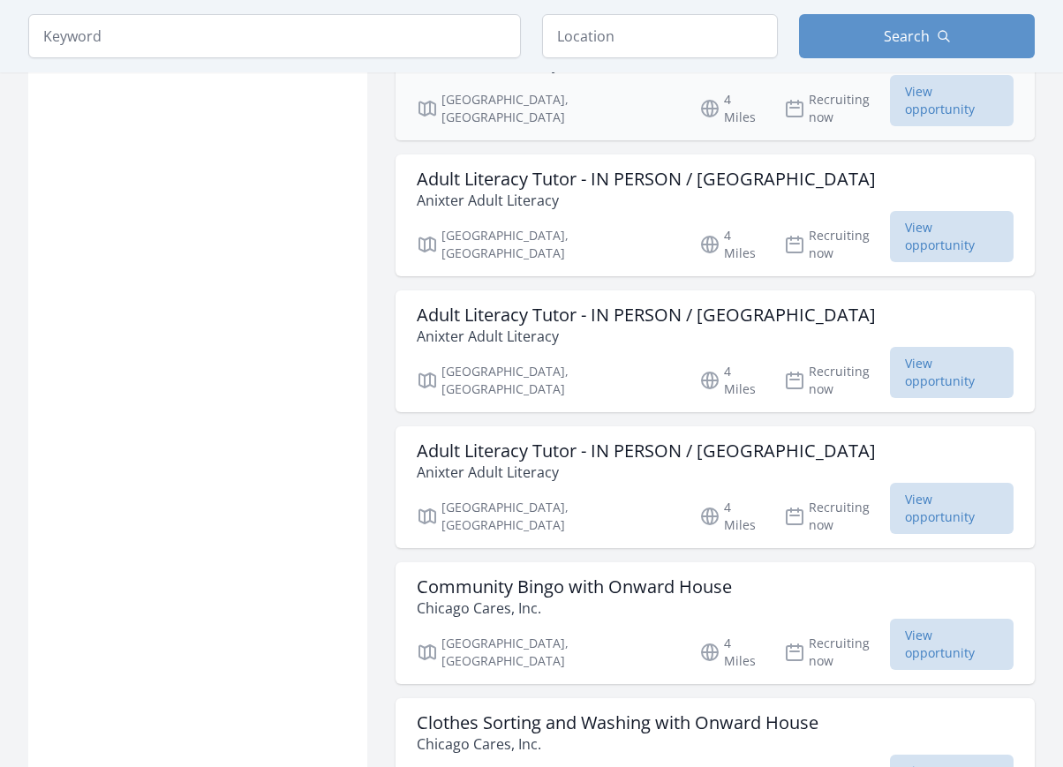
scroll to position [3569, 0]
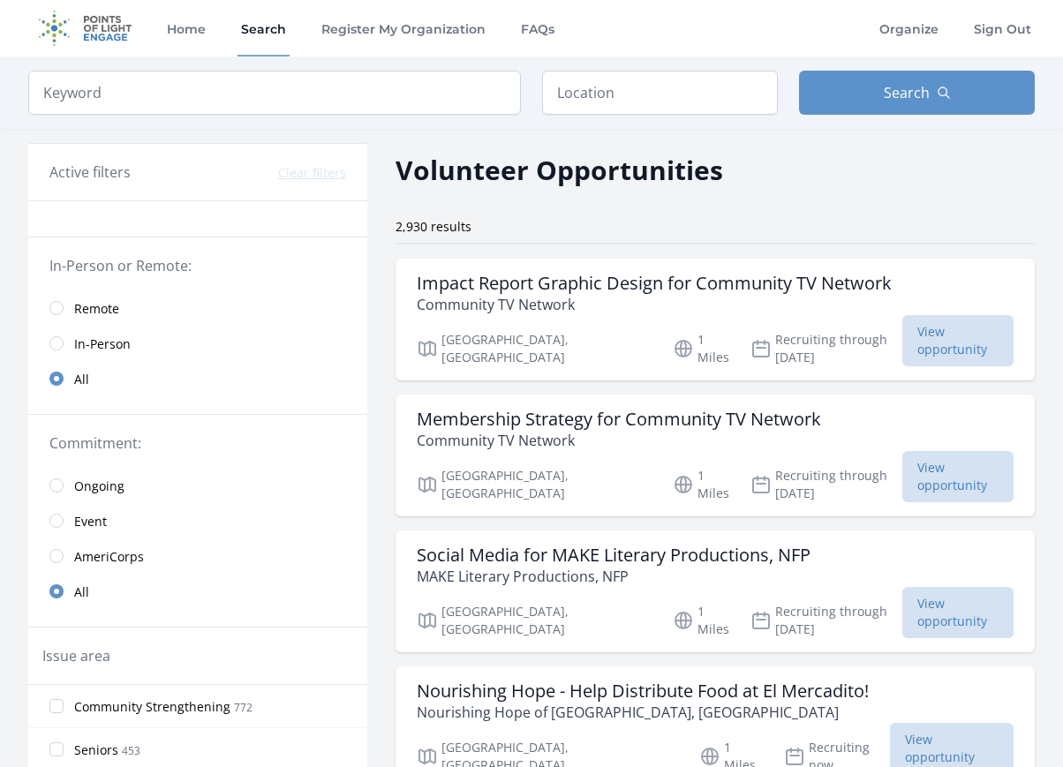
scroll to position [0, 0]
click at [369, 34] on link "Register My Organization" at bounding box center [403, 28] width 171 height 56
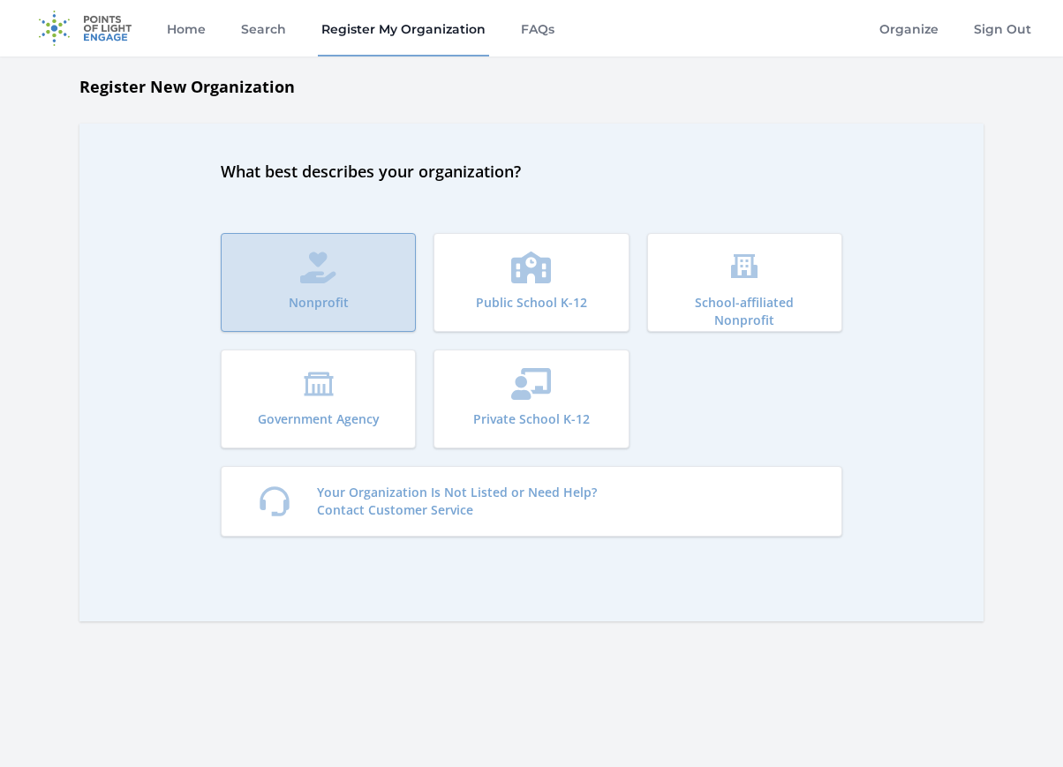
click at [347, 269] on button "Nonprofit" at bounding box center [318, 282] width 195 height 99
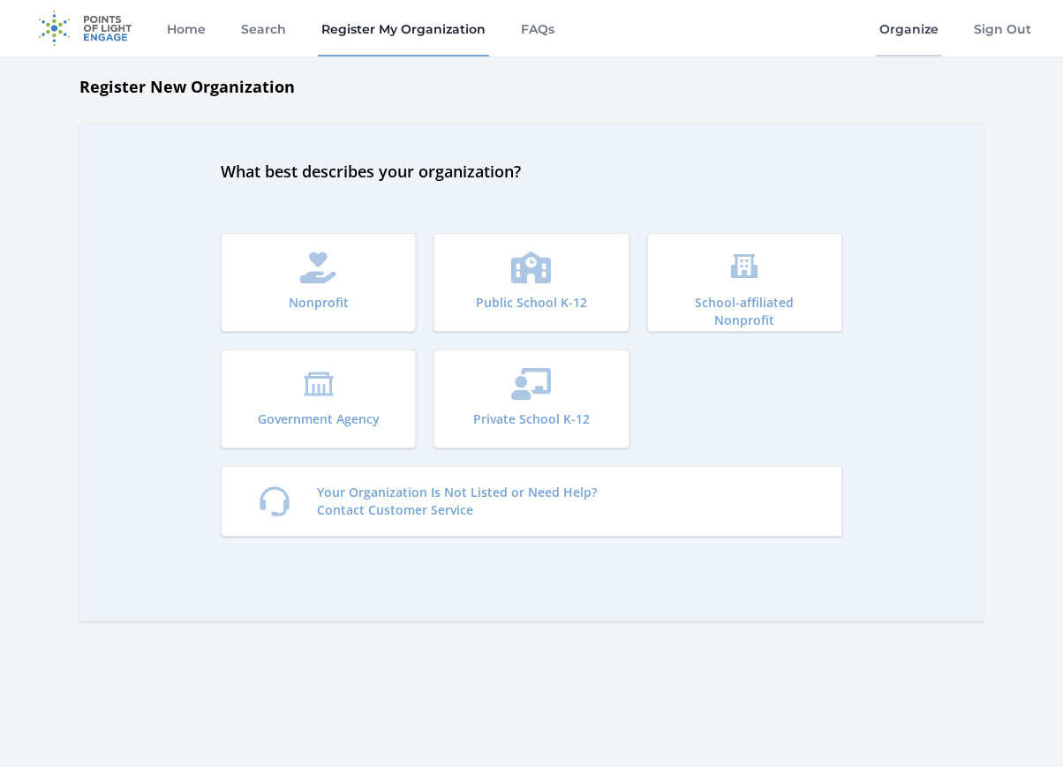
click at [906, 29] on link "Organize" at bounding box center [909, 28] width 66 height 56
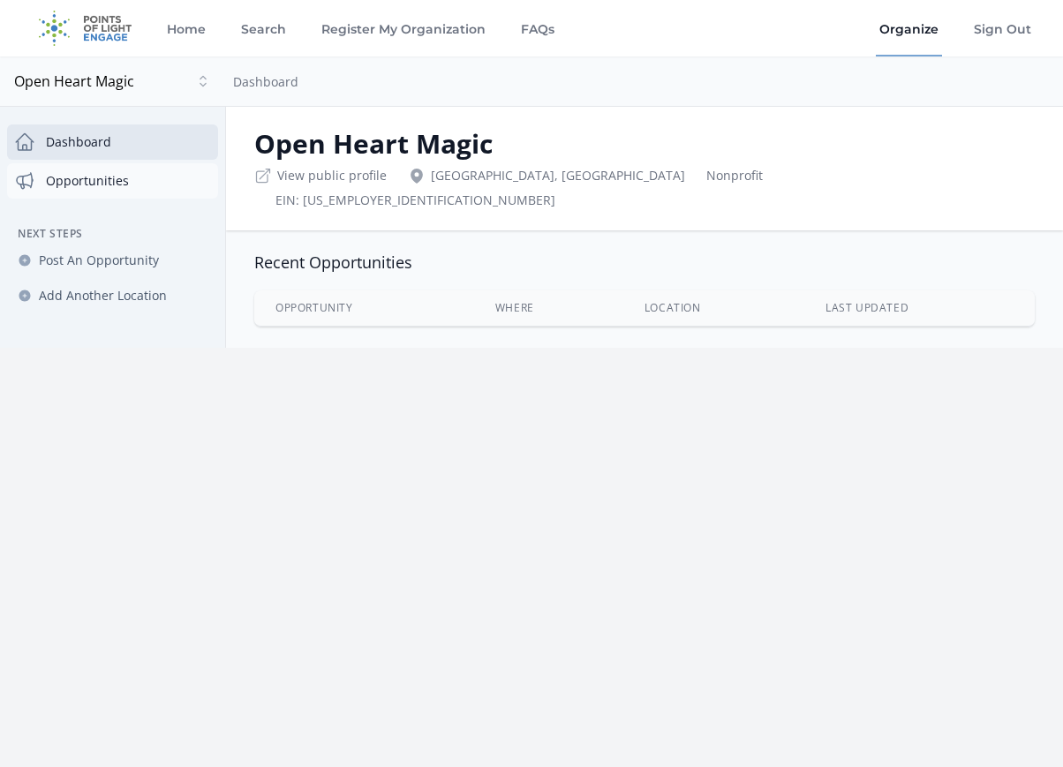
click at [122, 182] on link "Opportunities" at bounding box center [112, 180] width 211 height 35
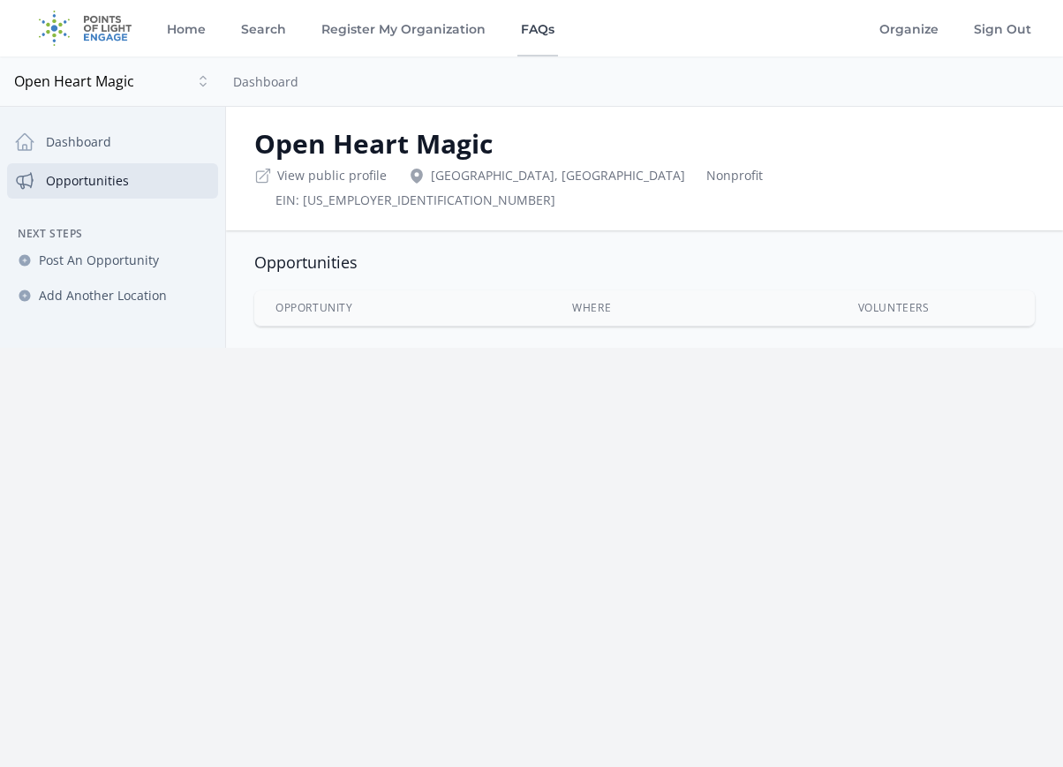
click at [525, 26] on link "FAQs" at bounding box center [537, 28] width 41 height 56
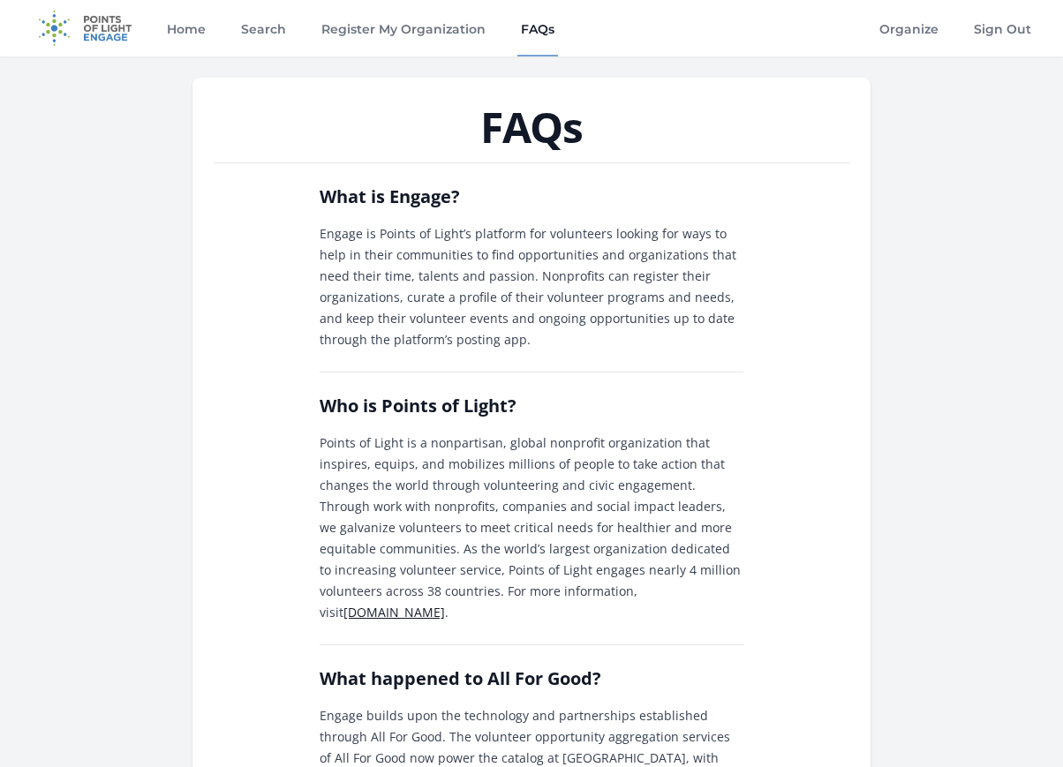
click at [88, 33] on img at bounding box center [85, 28] width 114 height 56
